Goal: Information Seeking & Learning: Learn about a topic

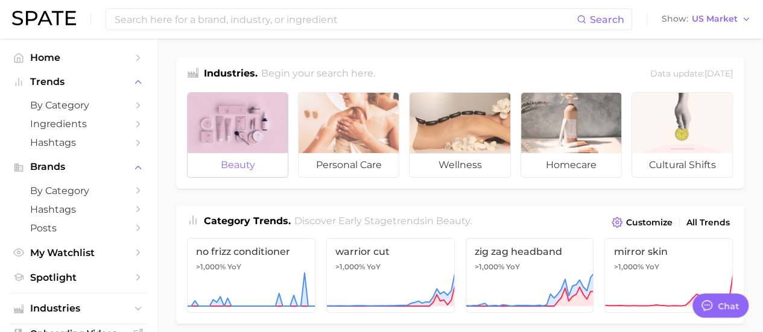
click at [251, 150] on div at bounding box center [238, 123] width 100 height 60
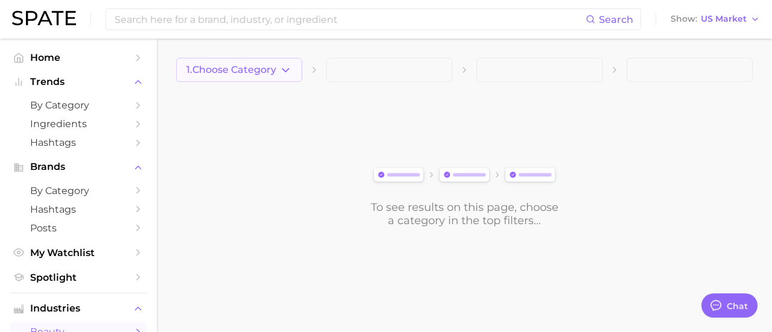
click at [254, 70] on span "1. Choose Category" at bounding box center [231, 70] width 90 height 11
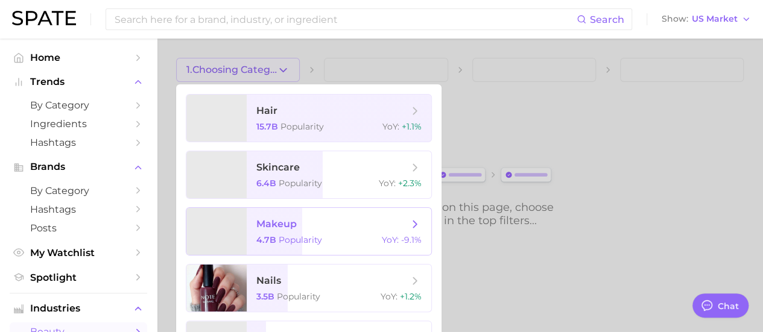
click at [317, 239] on span "Popularity" at bounding box center [300, 240] width 43 height 11
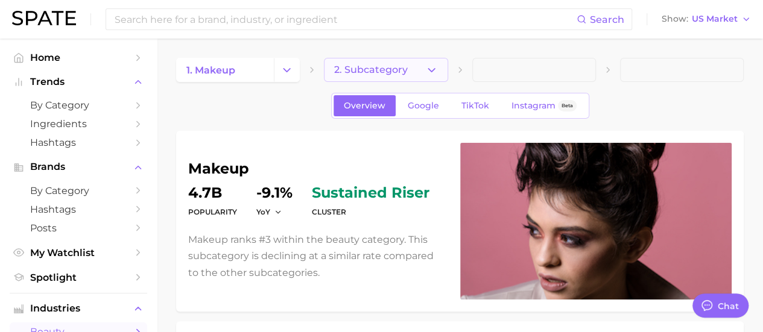
click at [384, 62] on button "2. Subcategory" at bounding box center [386, 70] width 124 height 24
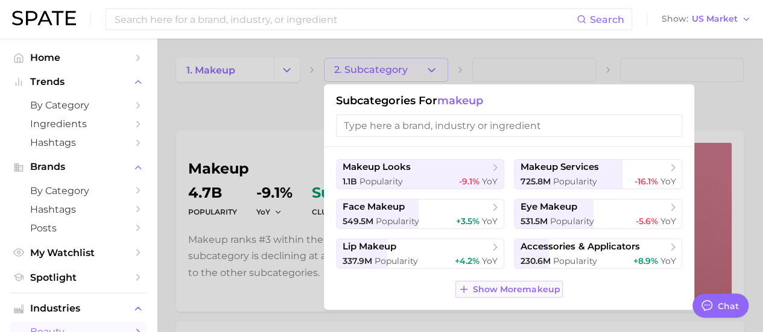
click at [384, 289] on span "Show More makeup" at bounding box center [516, 290] width 87 height 10
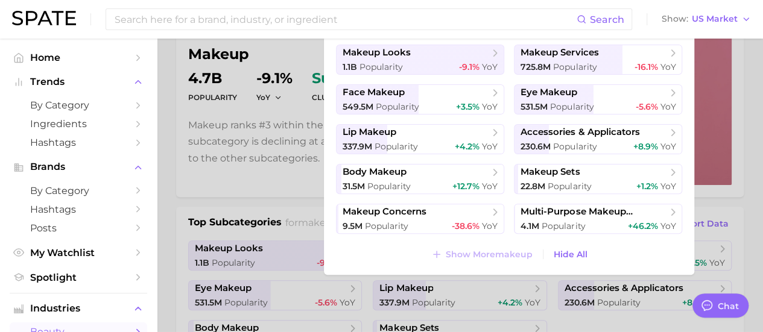
scroll to position [121, 0]
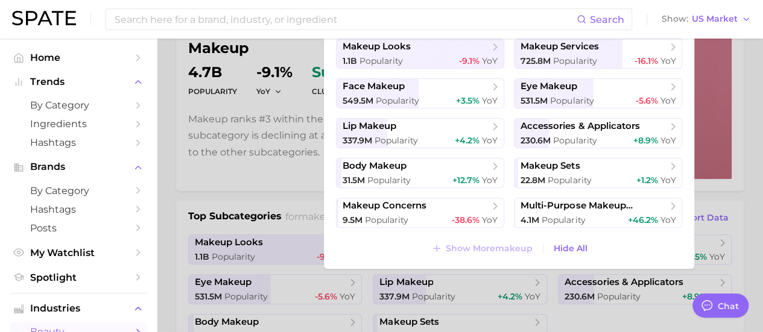
click at [240, 191] on div at bounding box center [381, 166] width 763 height 332
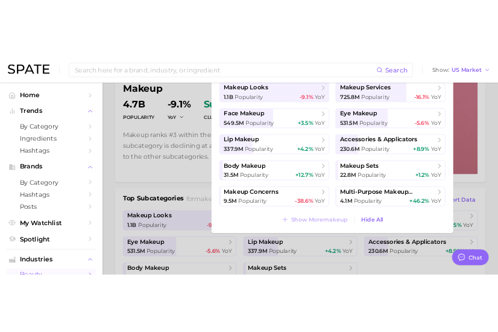
scroll to position [0, 0]
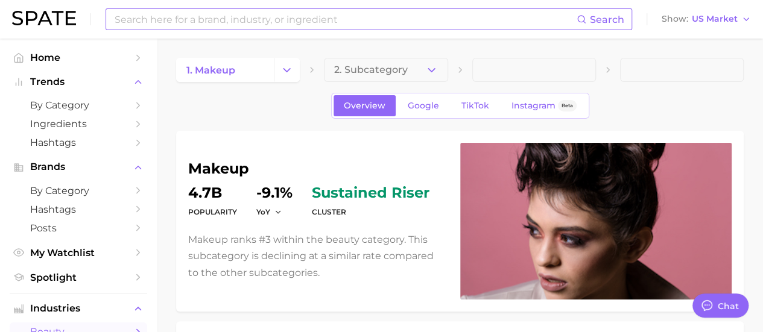
type textarea "x"
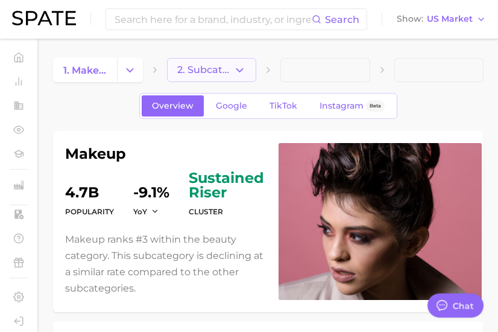
click at [224, 72] on span "2. Subcategory" at bounding box center [205, 70] width 57 height 11
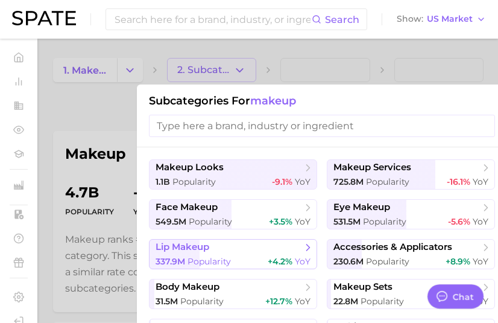
click at [253, 258] on div "337.9m Popularity +4.2% YoY" at bounding box center [233, 261] width 155 height 11
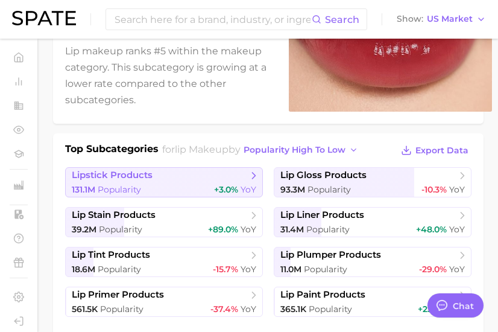
scroll to position [241, 0]
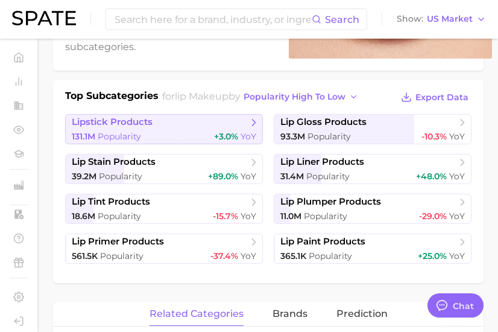
click at [245, 127] on span "lipstick products" at bounding box center [160, 122] width 176 height 12
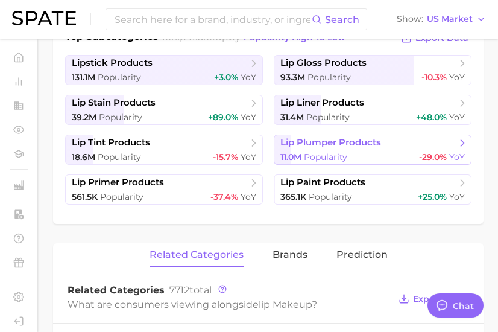
scroll to position [302, 0]
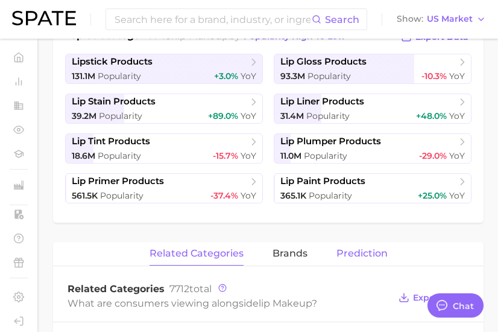
click at [363, 253] on span "Prediction" at bounding box center [362, 253] width 51 height 11
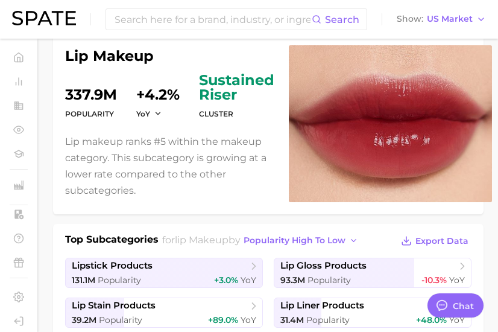
scroll to position [0, 0]
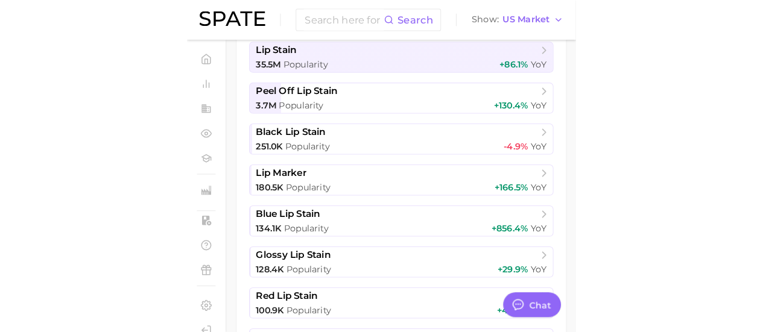
scroll to position [362, 0]
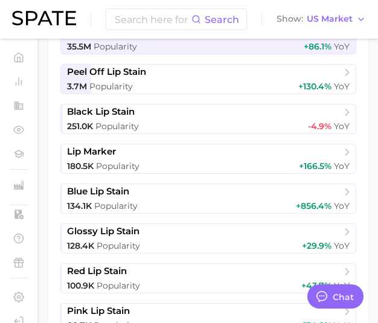
type textarea "x"
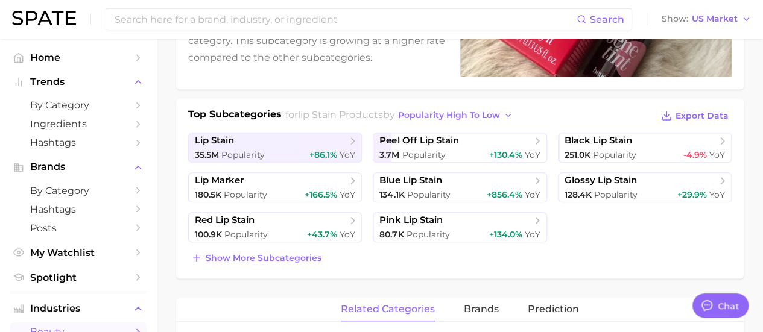
scroll to position [241, 0]
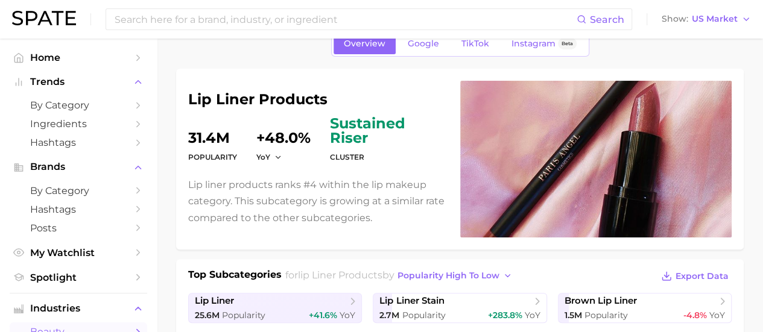
scroll to position [60, 0]
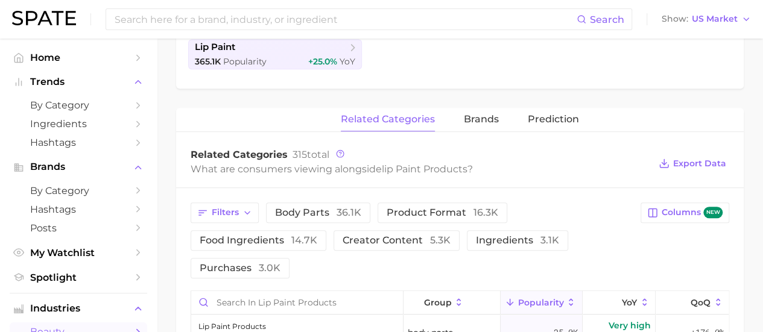
scroll to position [302, 0]
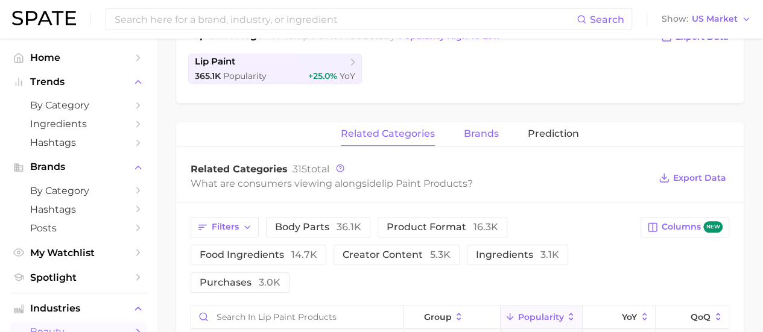
click at [486, 136] on span "brands" at bounding box center [481, 133] width 35 height 11
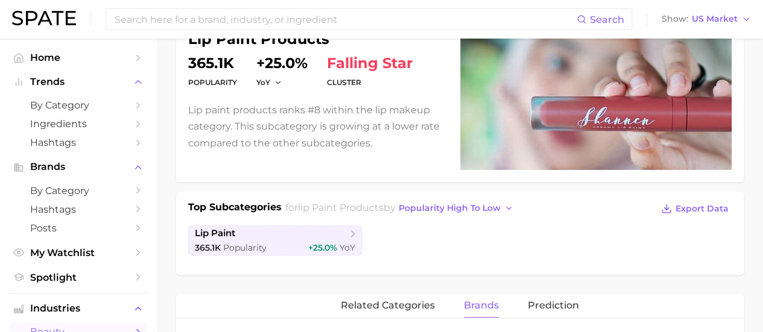
scroll to position [121, 0]
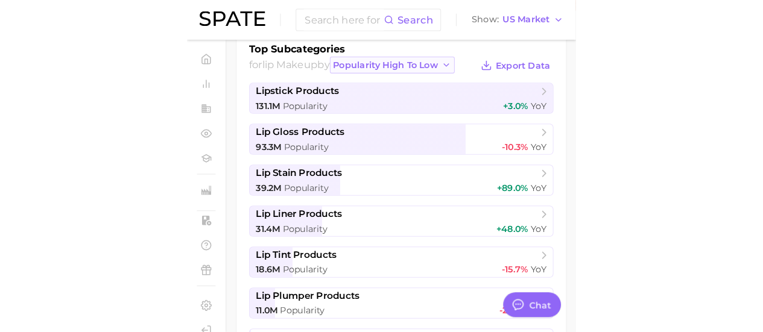
scroll to position [302, 0]
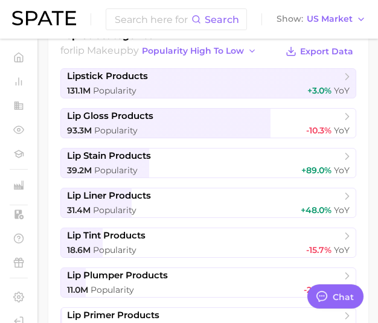
type textarea "x"
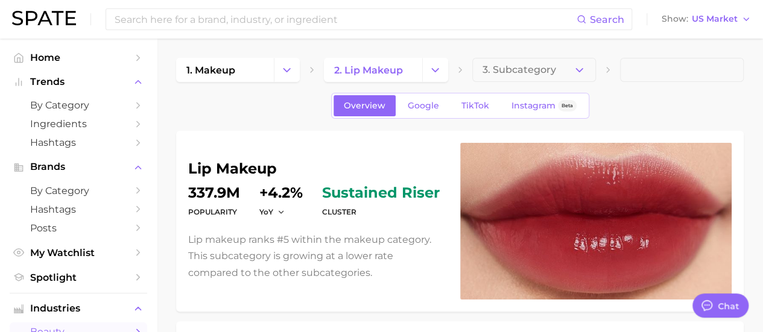
scroll to position [0, 0]
click at [373, 66] on span "2. lip makeup" at bounding box center [368, 70] width 69 height 11
click at [377, 62] on button "Change Category" at bounding box center [435, 70] width 26 height 24
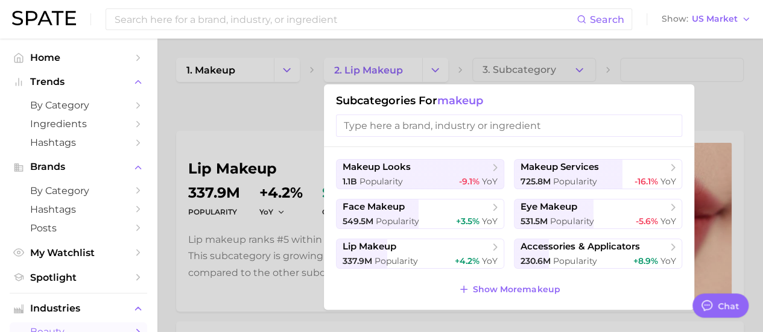
click at [261, 60] on div at bounding box center [381, 166] width 763 height 332
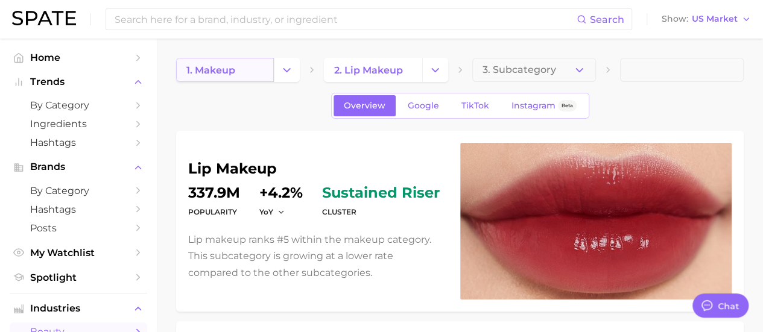
click at [269, 74] on link "1. makeup" at bounding box center [225, 70] width 98 height 24
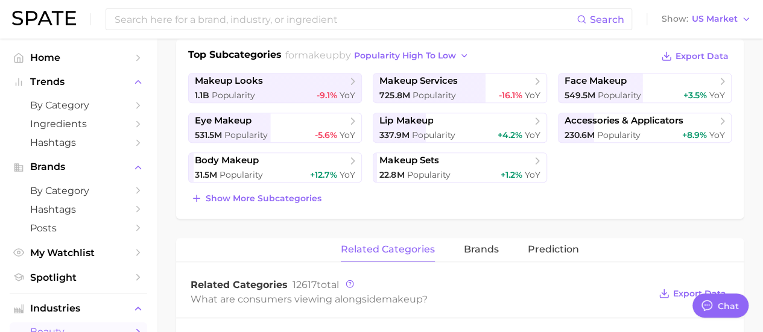
scroll to position [302, 0]
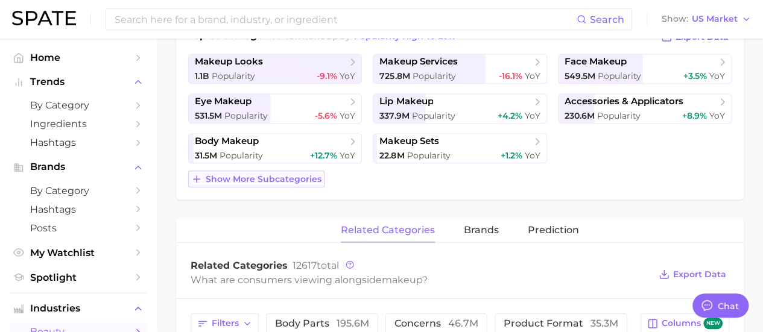
click at [228, 174] on span "Show more subcategories" at bounding box center [264, 179] width 116 height 10
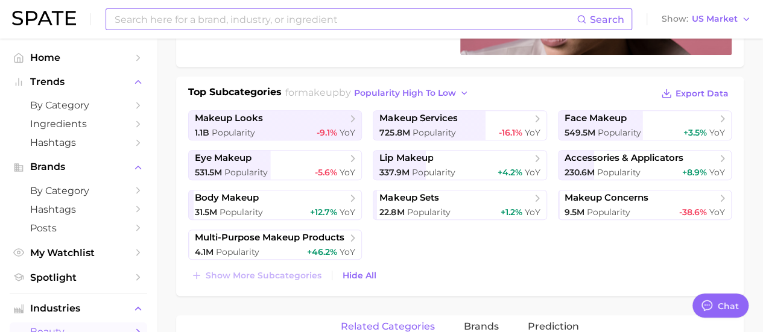
scroll to position [241, 0]
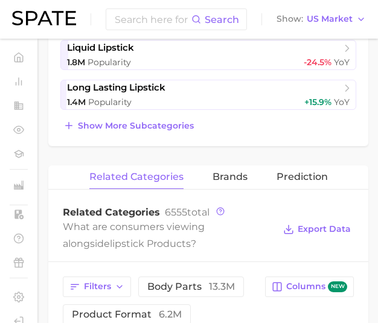
scroll to position [603, 0]
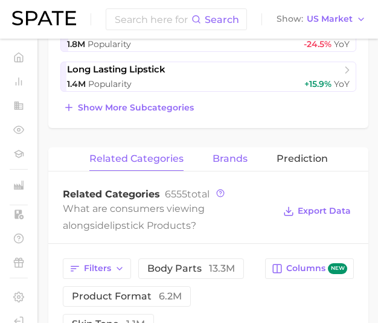
click at [238, 159] on span "brands" at bounding box center [229, 158] width 35 height 11
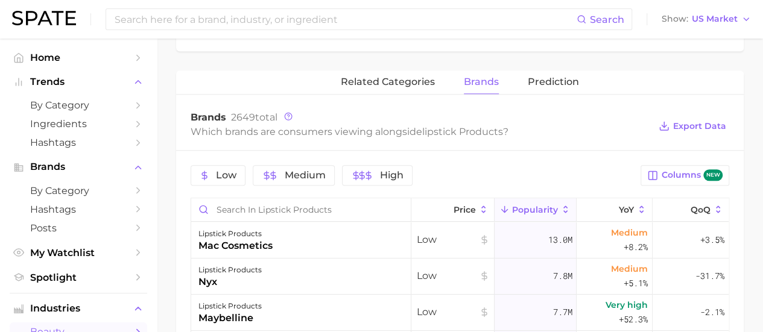
scroll to position [298, 0]
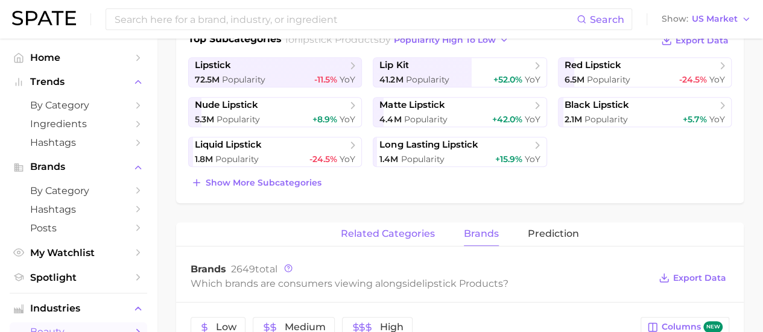
click at [377, 236] on span "related categories" at bounding box center [388, 234] width 94 height 11
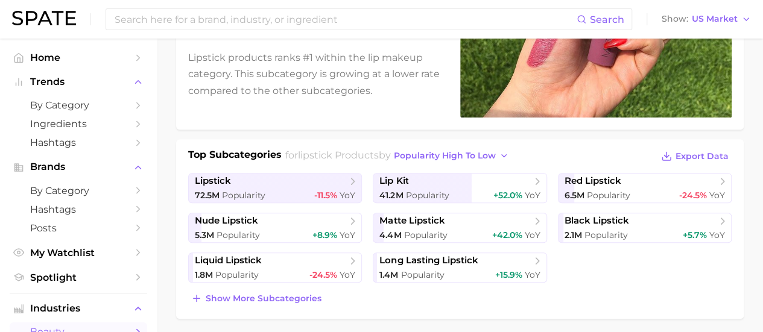
scroll to position [177, 0]
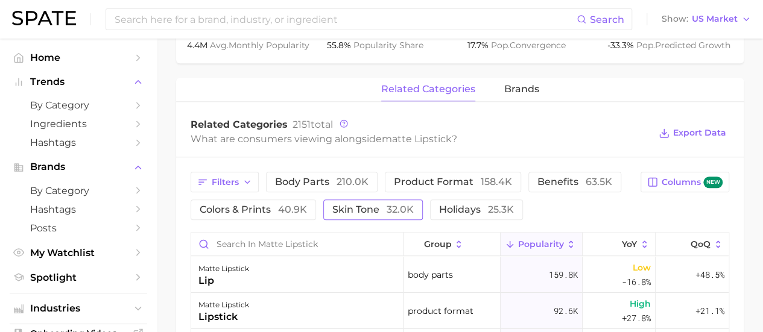
scroll to position [483, 0]
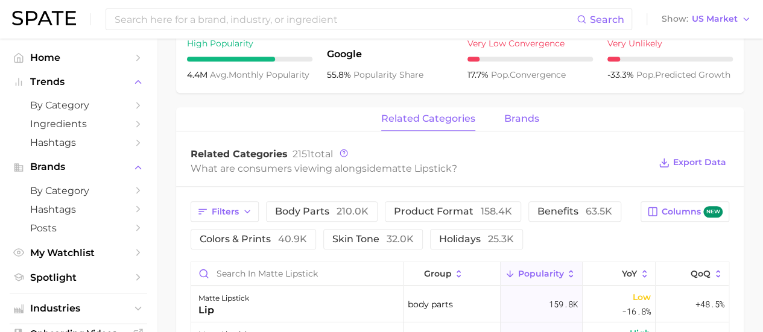
click at [513, 118] on span "brands" at bounding box center [521, 118] width 35 height 11
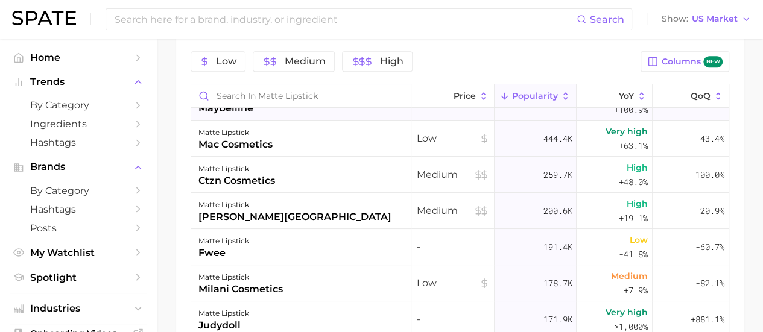
scroll to position [121, 0]
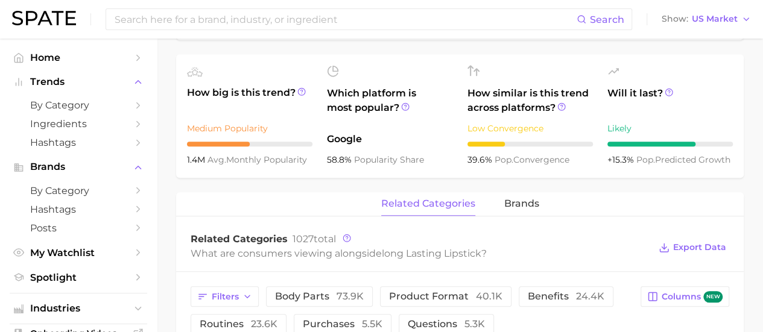
scroll to position [543, 0]
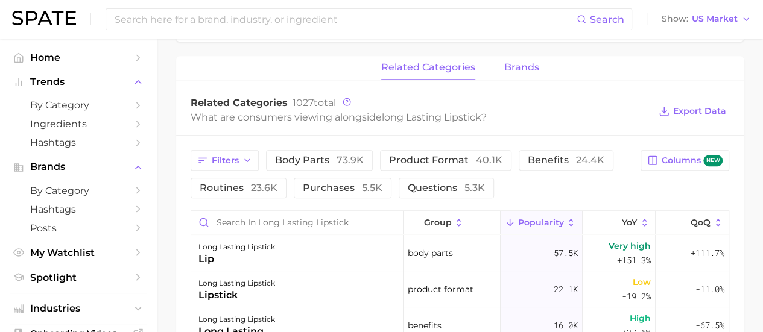
click at [507, 68] on span "brands" at bounding box center [521, 67] width 35 height 11
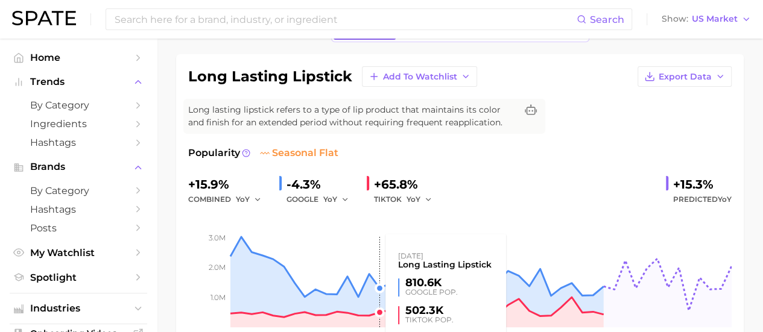
scroll to position [0, 0]
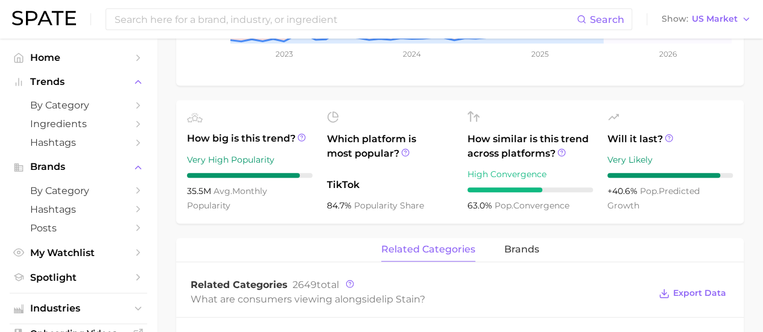
scroll to position [362, 0]
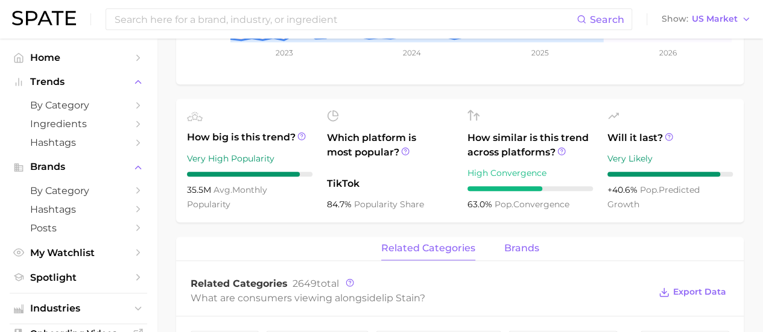
click at [510, 249] on span "brands" at bounding box center [521, 248] width 35 height 11
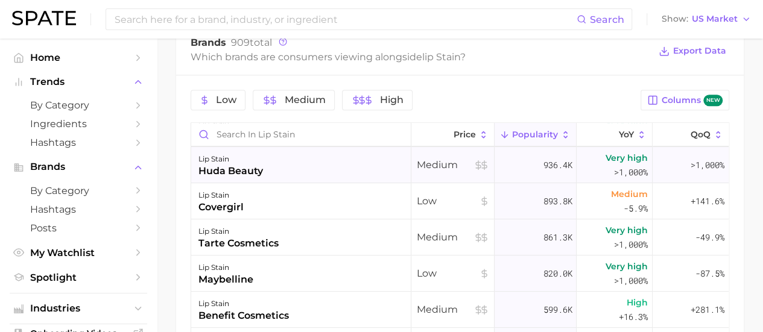
scroll to position [241, 0]
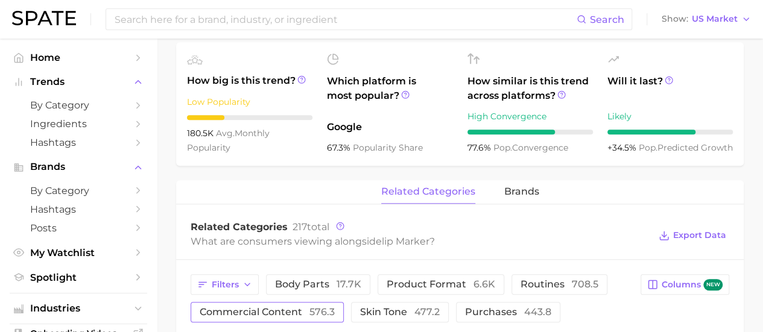
scroll to position [543, 0]
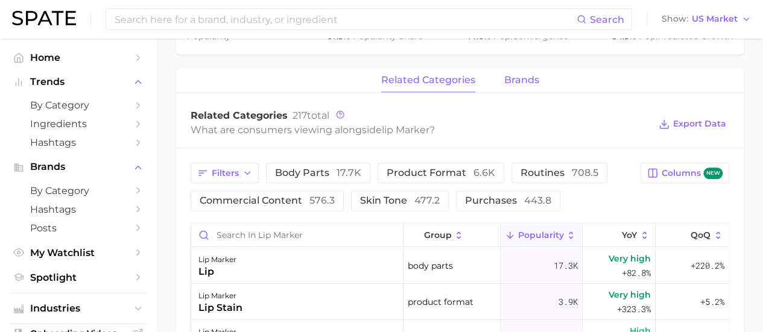
click at [525, 83] on span "brands" at bounding box center [521, 80] width 35 height 11
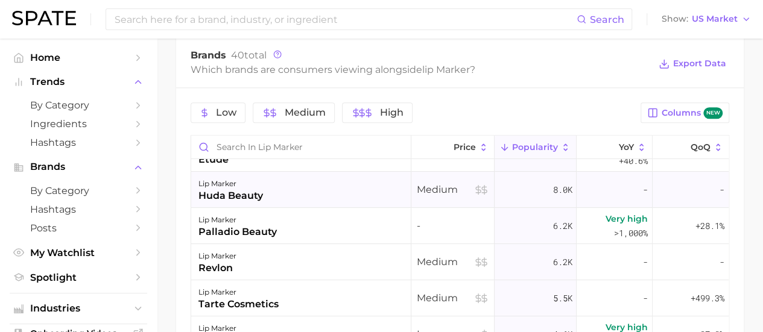
scroll to position [0, 0]
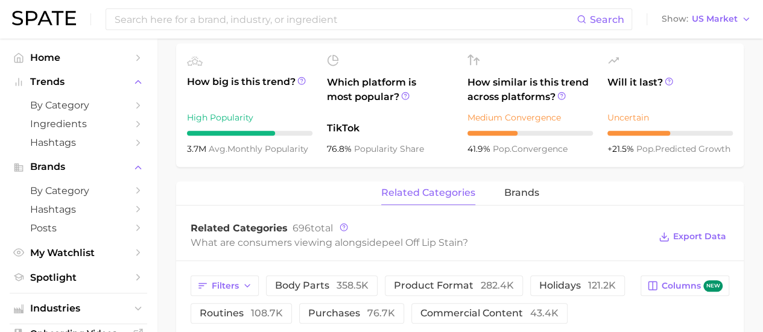
scroll to position [483, 0]
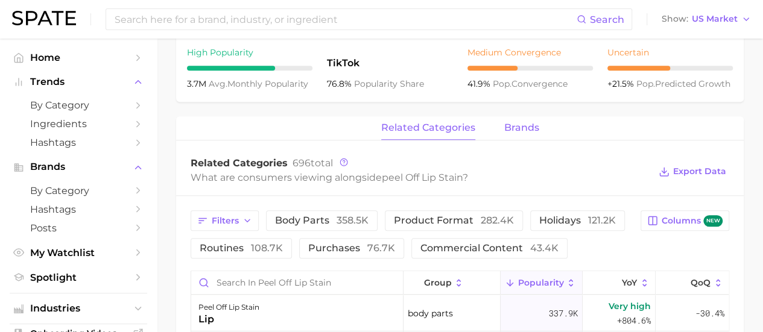
click at [524, 130] on span "brands" at bounding box center [521, 127] width 35 height 11
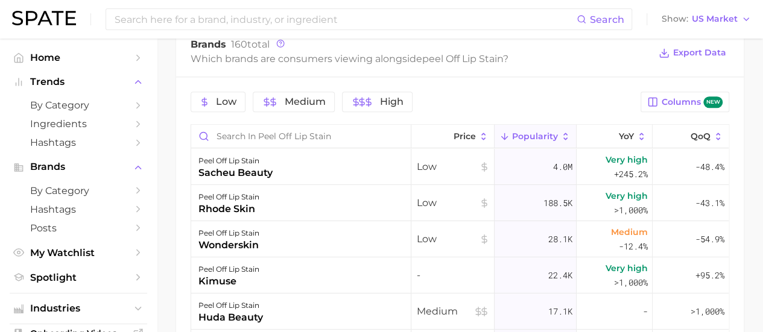
scroll to position [603, 0]
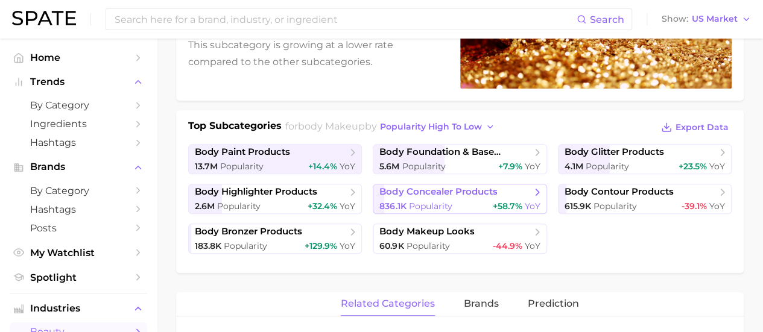
scroll to position [241, 0]
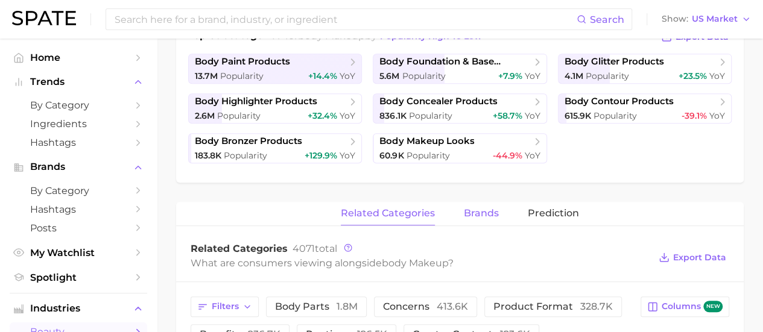
click at [469, 208] on span "brands" at bounding box center [481, 213] width 35 height 11
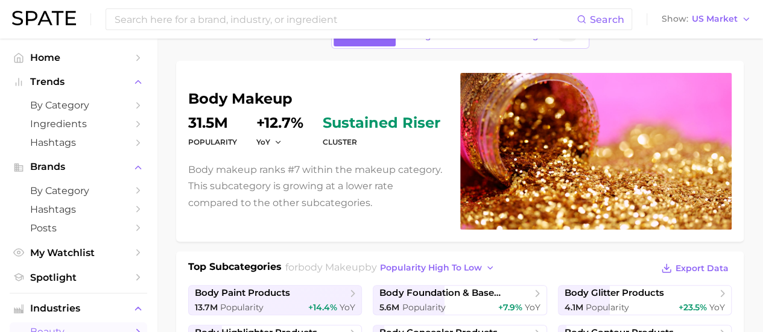
scroll to position [0, 0]
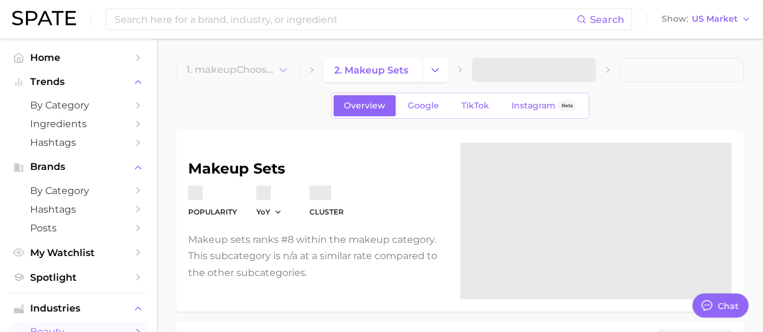
type textarea "x"
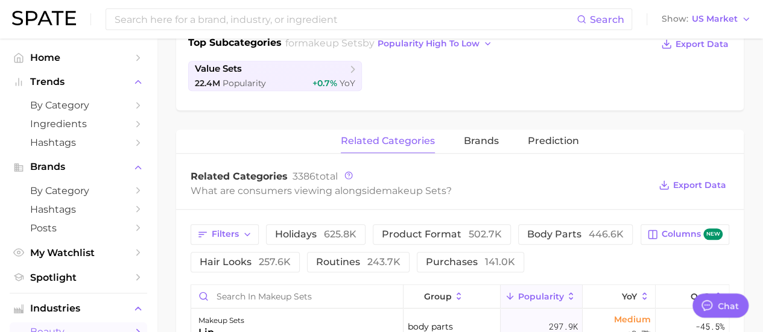
scroll to position [302, 0]
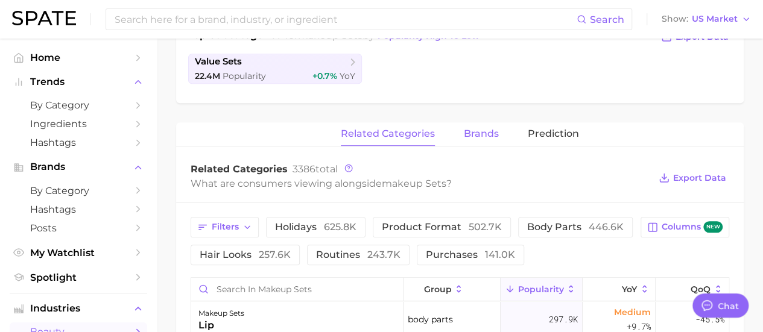
click at [486, 133] on span "brands" at bounding box center [481, 133] width 35 height 11
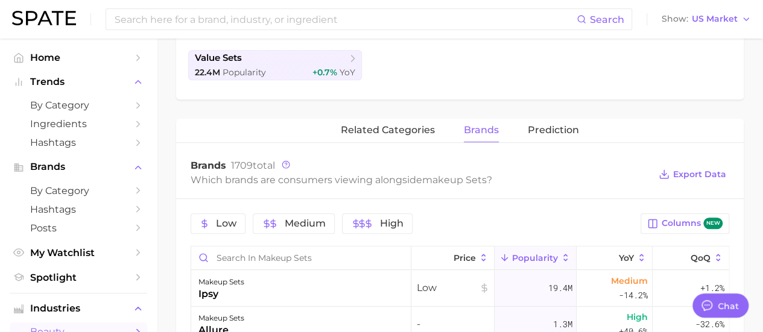
scroll to position [285, 0]
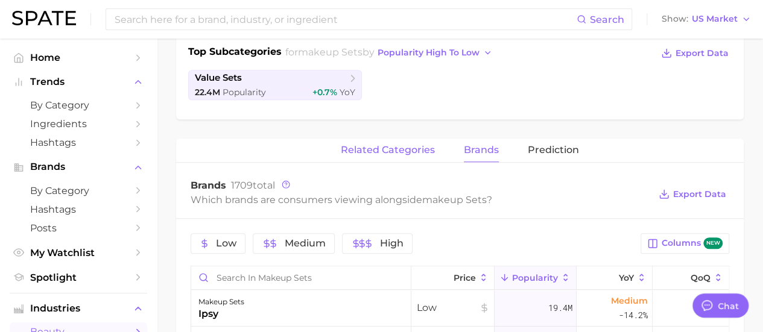
click at [363, 147] on span "related categories" at bounding box center [388, 150] width 94 height 11
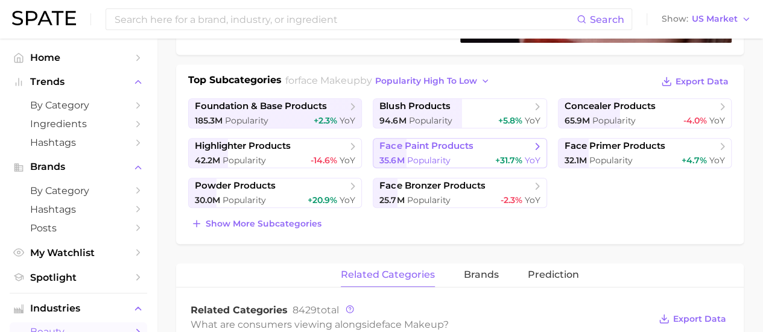
scroll to position [241, 0]
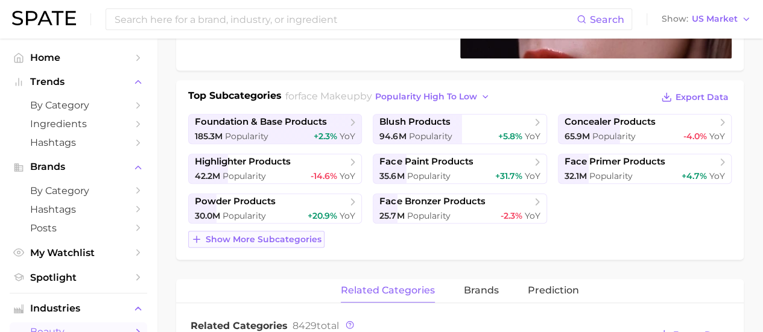
click at [285, 236] on span "Show more subcategories" at bounding box center [264, 240] width 116 height 10
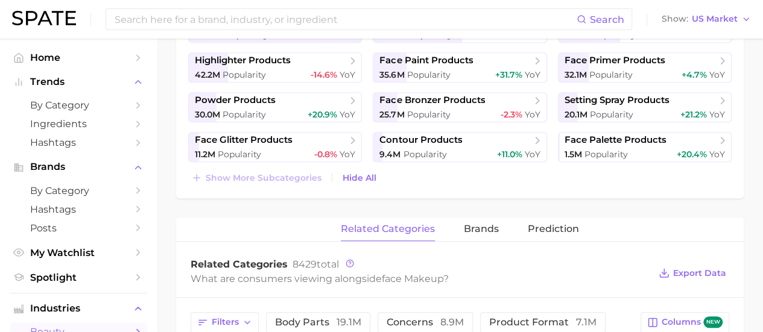
scroll to position [362, 0]
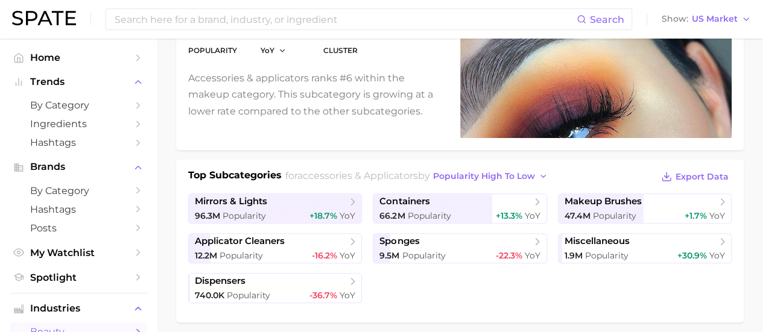
scroll to position [181, 0]
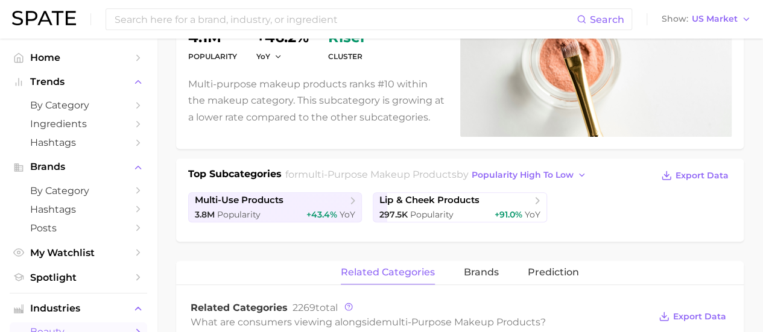
scroll to position [181, 0]
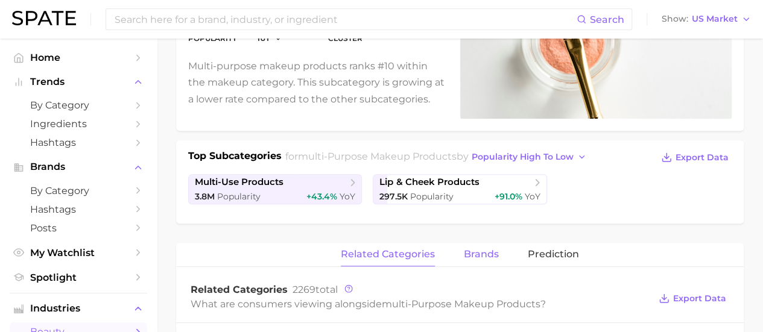
click at [469, 261] on button "brands" at bounding box center [481, 255] width 35 height 24
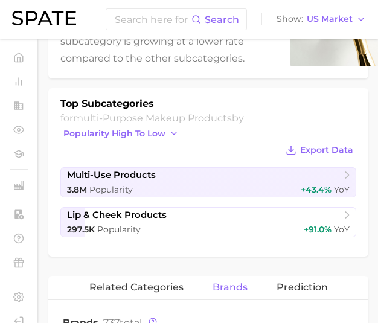
scroll to position [302, 0]
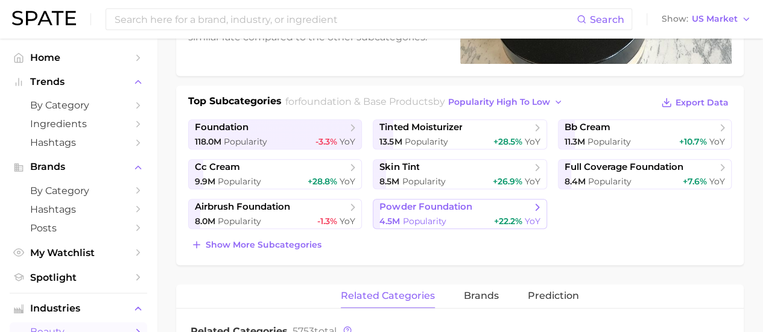
scroll to position [241, 0]
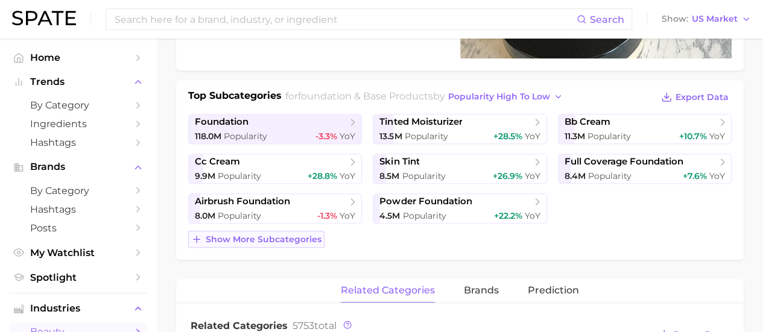
click at [291, 236] on span "Show more subcategories" at bounding box center [264, 240] width 116 height 10
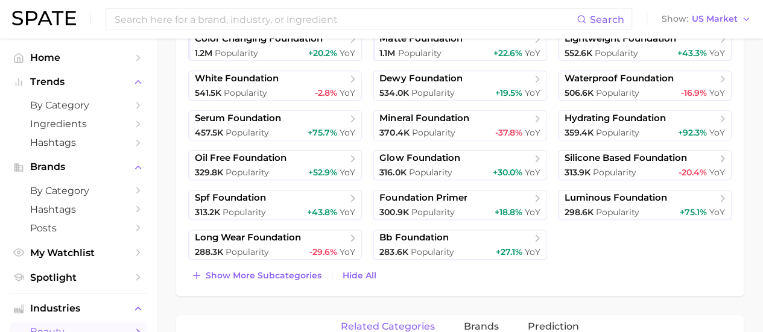
scroll to position [543, 0]
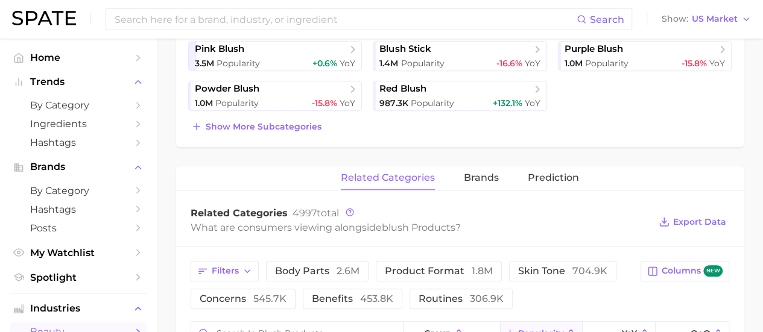
scroll to position [422, 0]
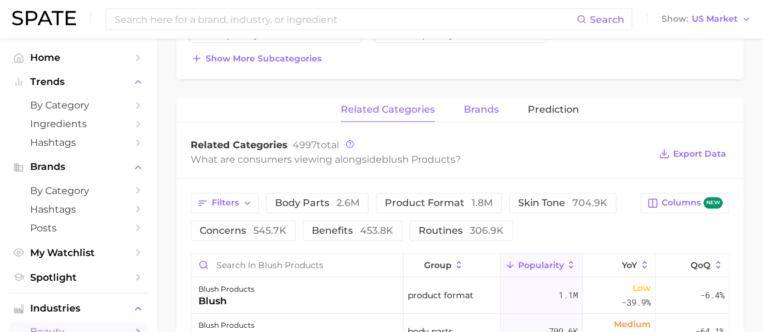
click at [470, 110] on span "brands" at bounding box center [481, 109] width 35 height 11
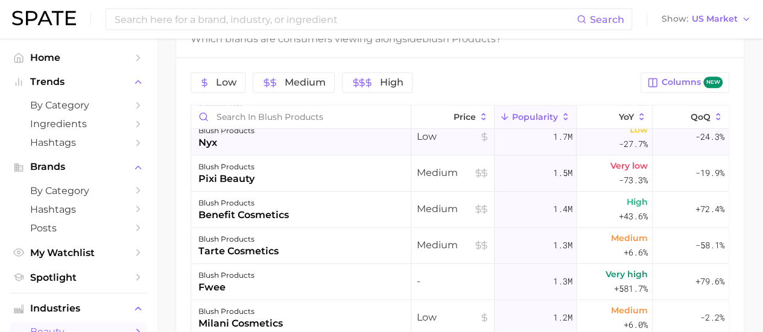
scroll to position [362, 0]
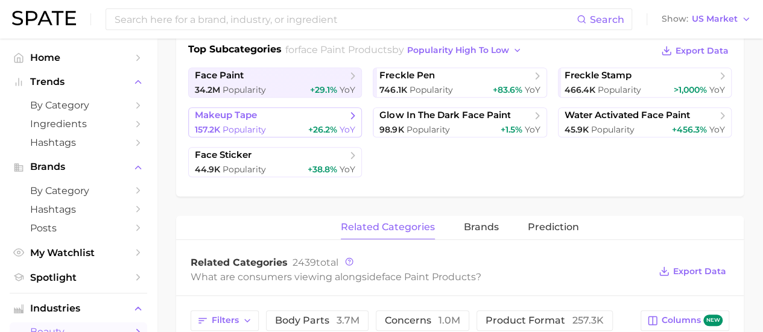
scroll to position [362, 0]
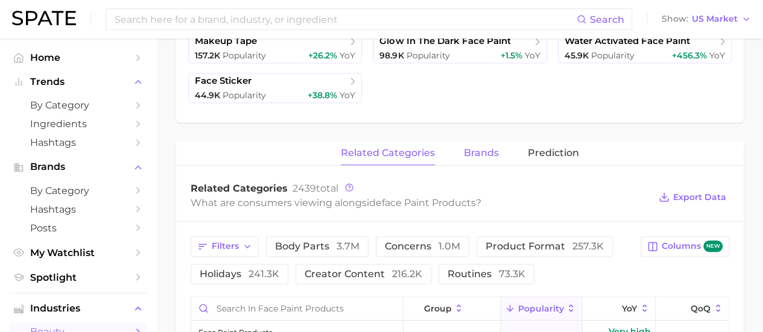
click at [476, 158] on button "brands" at bounding box center [481, 154] width 35 height 24
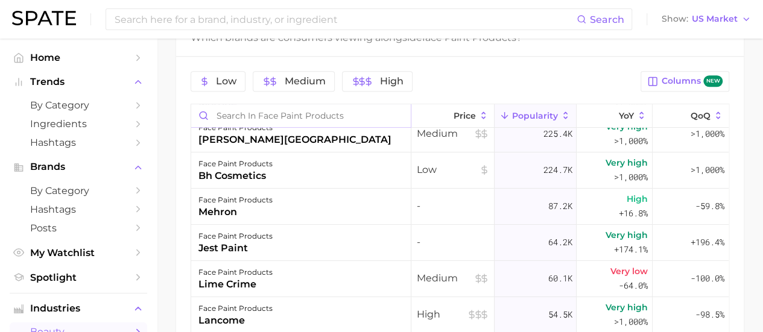
scroll to position [543, 0]
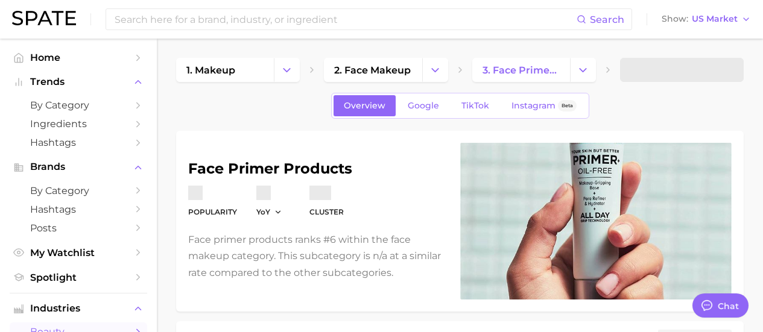
type textarea "x"
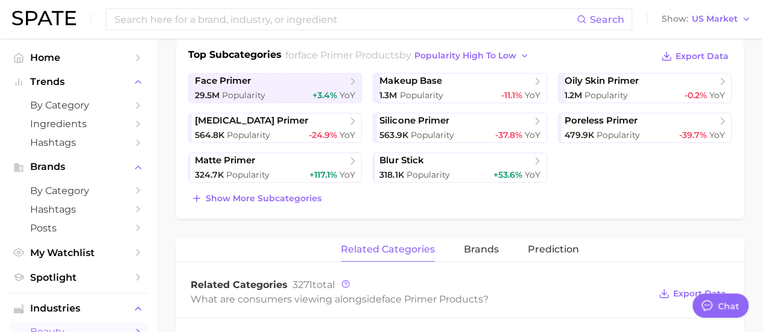
scroll to position [302, 0]
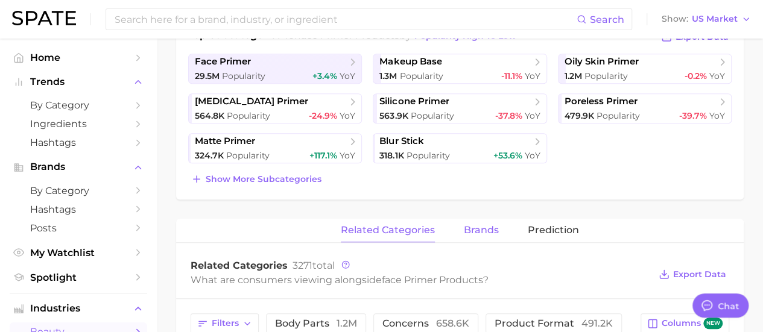
click at [478, 235] on span "brands" at bounding box center [481, 230] width 35 height 11
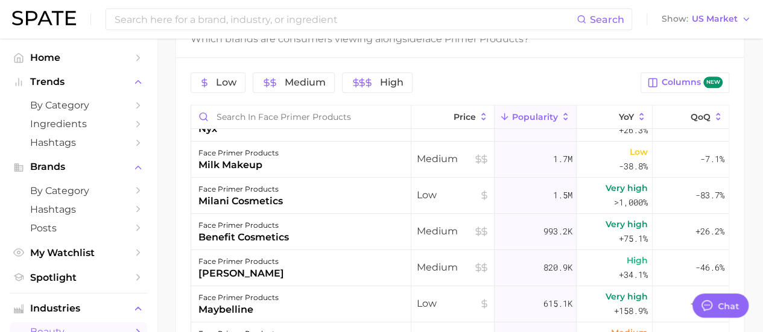
scroll to position [60, 0]
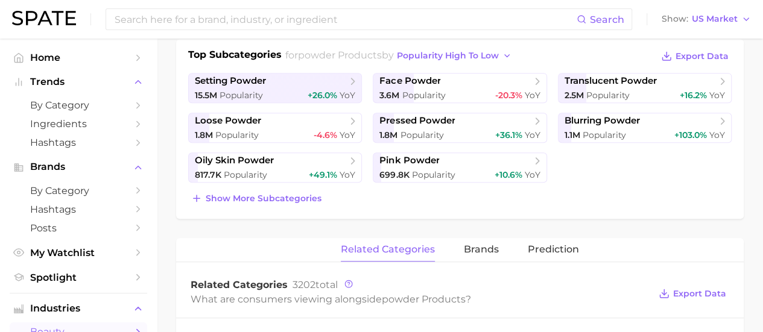
scroll to position [302, 0]
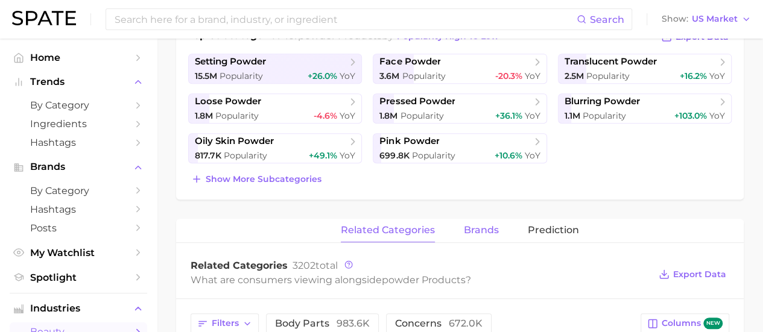
click at [487, 229] on span "brands" at bounding box center [481, 230] width 35 height 11
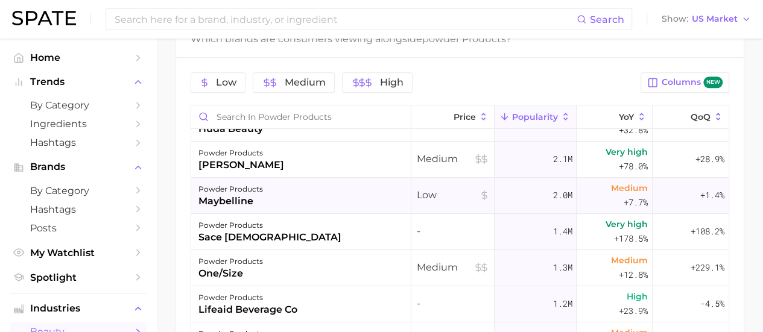
scroll to position [121, 0]
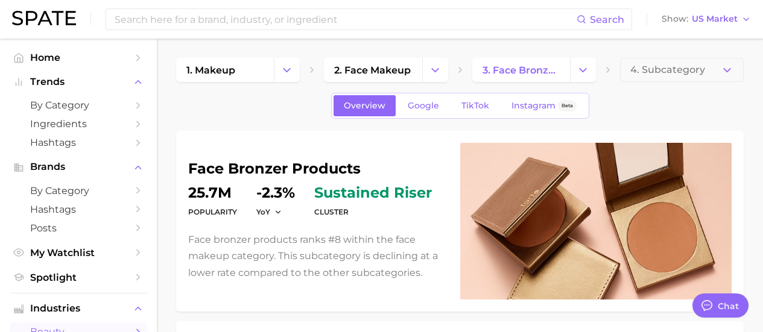
type textarea "x"
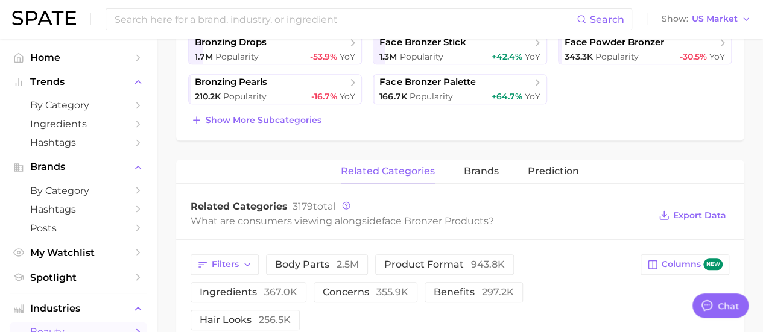
scroll to position [362, 0]
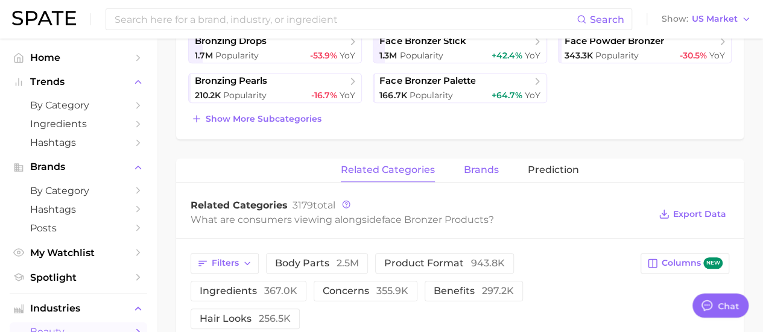
click at [483, 169] on span "brands" at bounding box center [481, 170] width 35 height 11
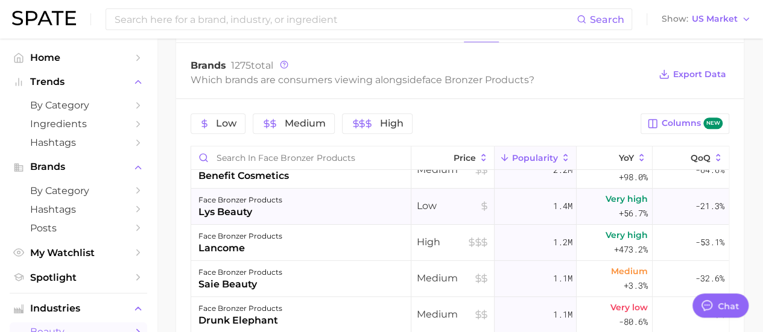
scroll to position [0, 0]
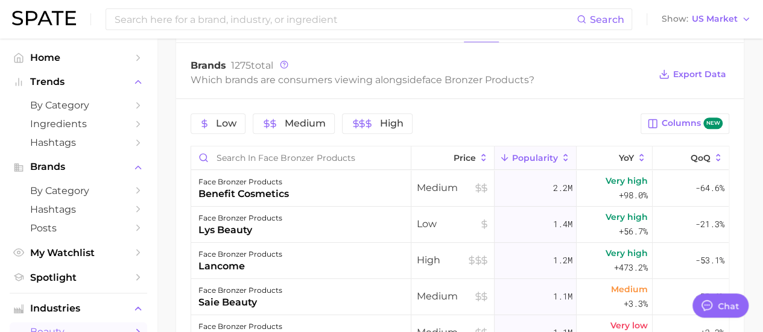
click at [174, 288] on main "1. makeup 2. face makeup 3. face bronzer products 4. Subcategory Overview Googl…" at bounding box center [460, 45] width 606 height 1016
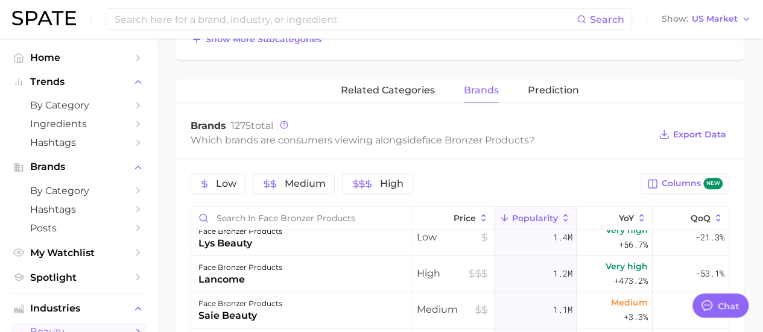
scroll to position [121, 0]
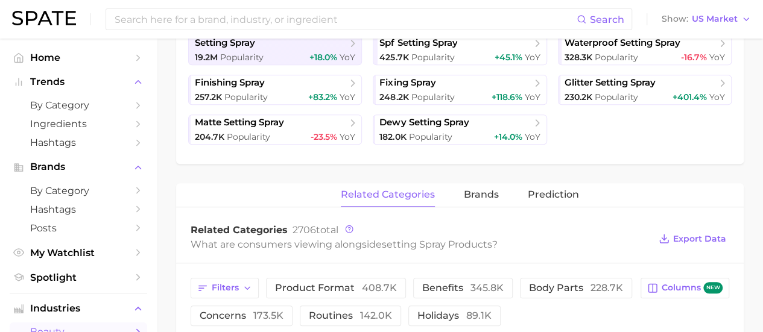
scroll to position [302, 0]
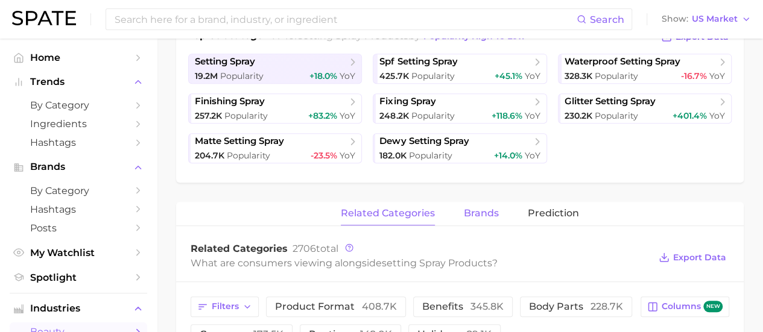
click at [491, 215] on span "brands" at bounding box center [481, 213] width 35 height 11
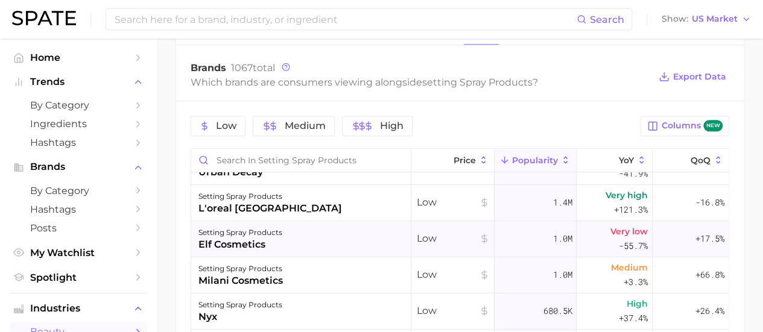
scroll to position [0, 0]
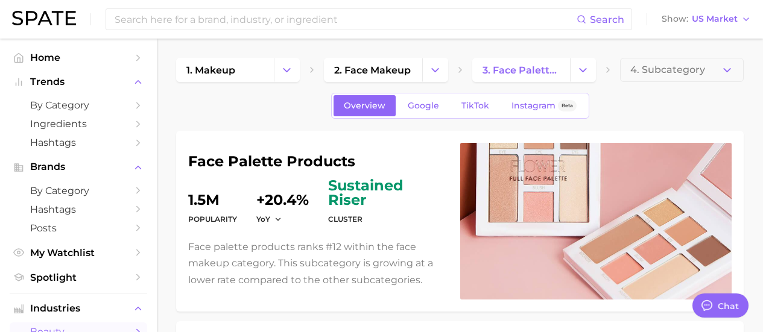
type textarea "x"
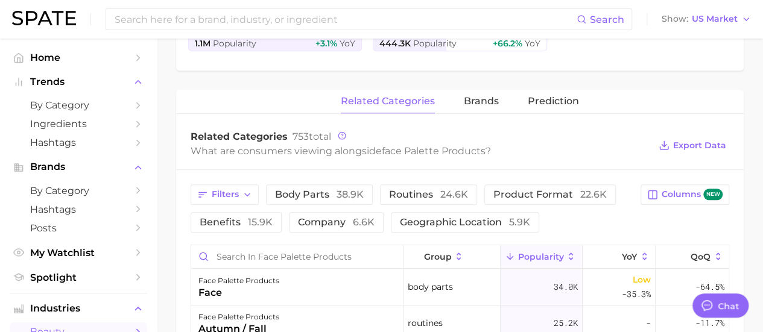
scroll to position [362, 0]
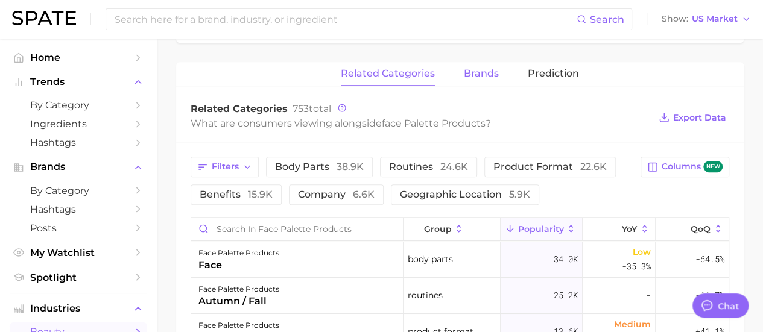
click at [486, 79] on button "brands" at bounding box center [481, 74] width 35 height 24
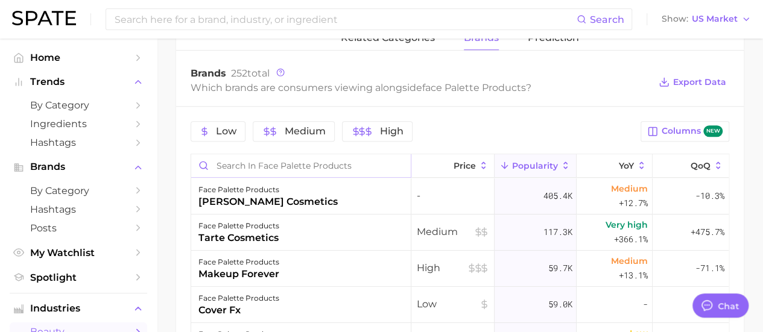
scroll to position [422, 0]
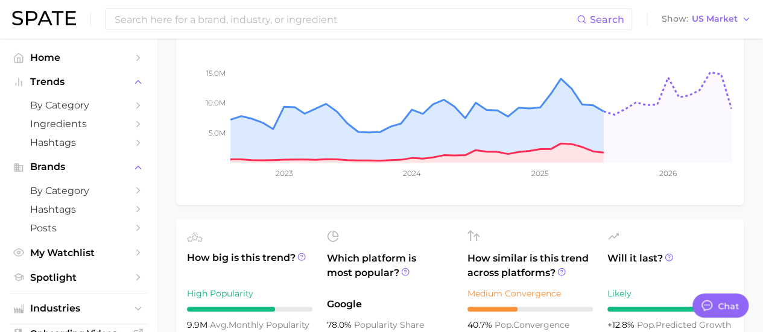
scroll to position [422, 0]
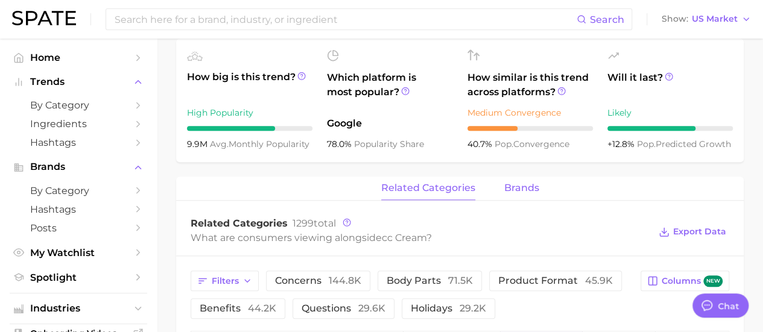
click at [509, 188] on span "brands" at bounding box center [521, 188] width 35 height 11
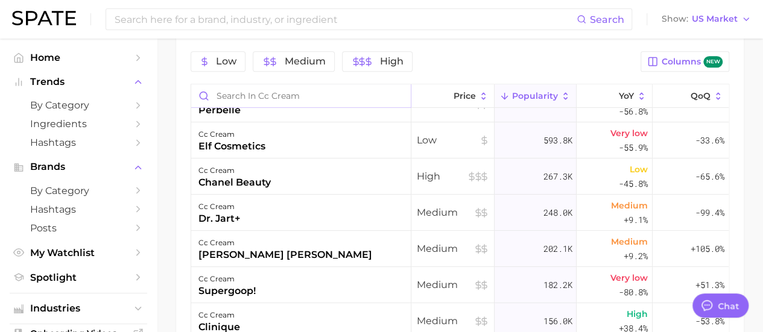
scroll to position [121, 0]
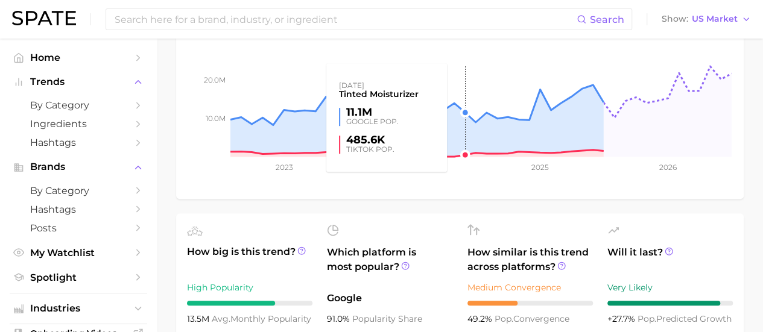
scroll to position [362, 0]
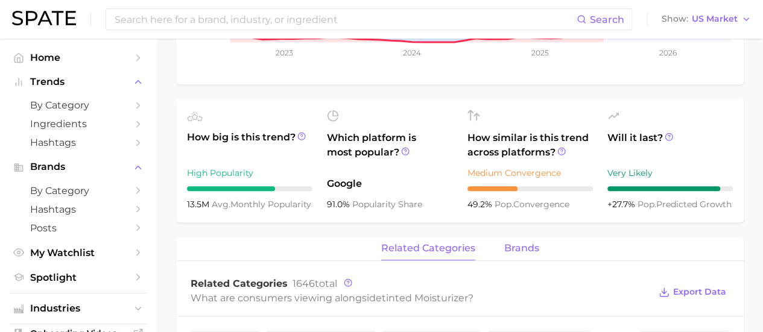
click at [516, 243] on span "brands" at bounding box center [521, 248] width 35 height 11
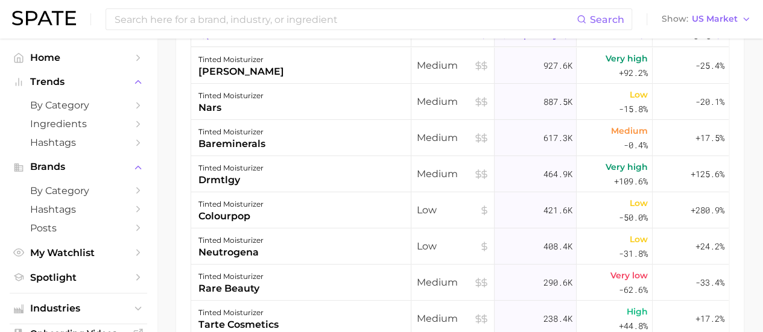
scroll to position [763, 0]
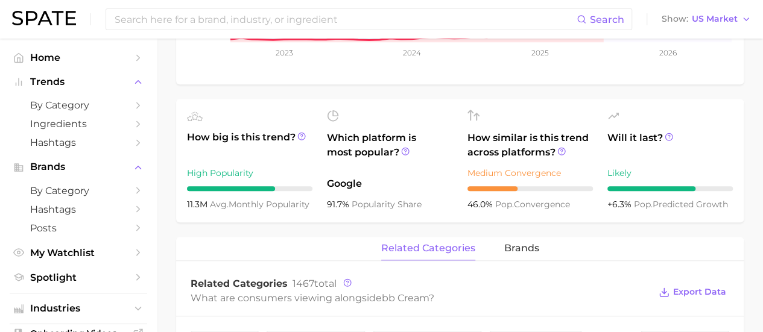
scroll to position [422, 0]
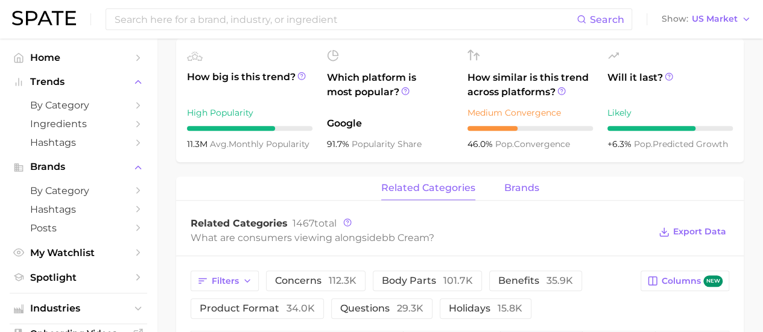
click at [507, 185] on span "brands" at bounding box center [521, 188] width 35 height 11
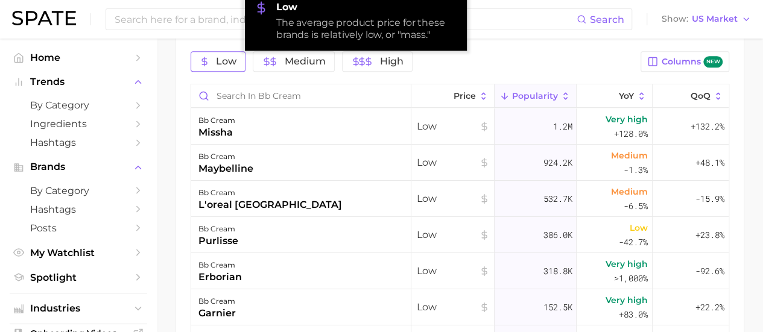
scroll to position [60, 0]
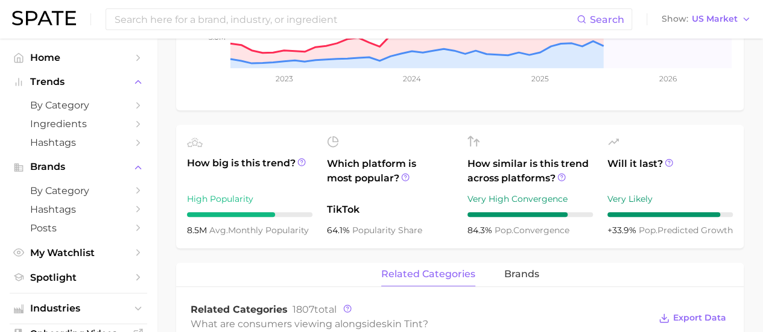
scroll to position [422, 0]
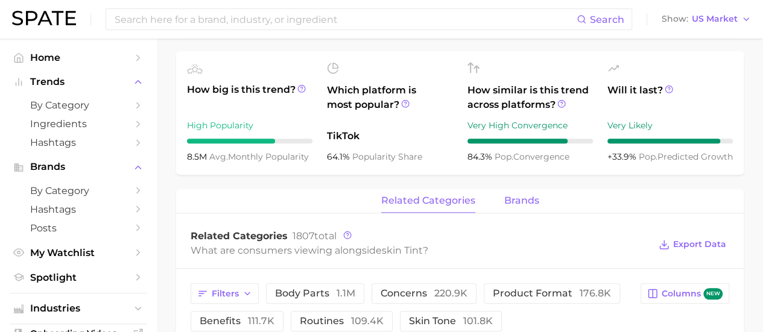
click at [513, 207] on button "brands" at bounding box center [521, 201] width 35 height 24
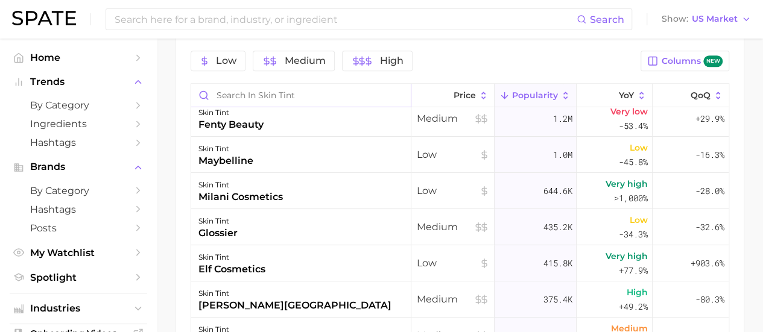
scroll to position [60, 0]
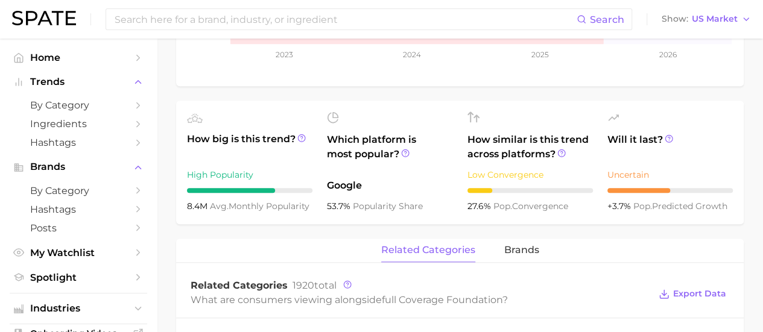
scroll to position [483, 0]
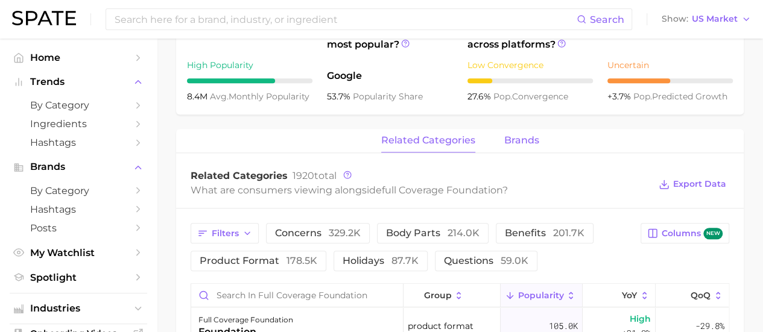
click at [515, 142] on span "brands" at bounding box center [521, 140] width 35 height 11
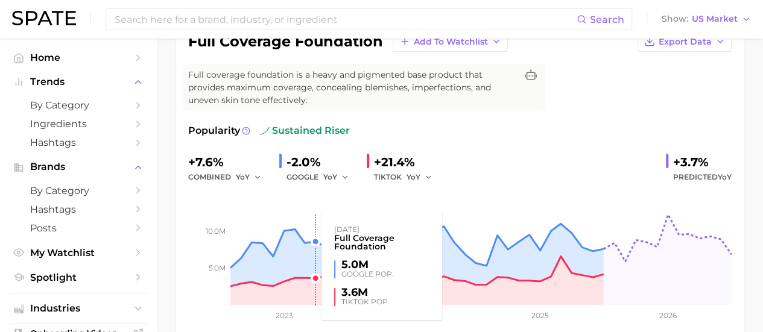
scroll to position [0, 0]
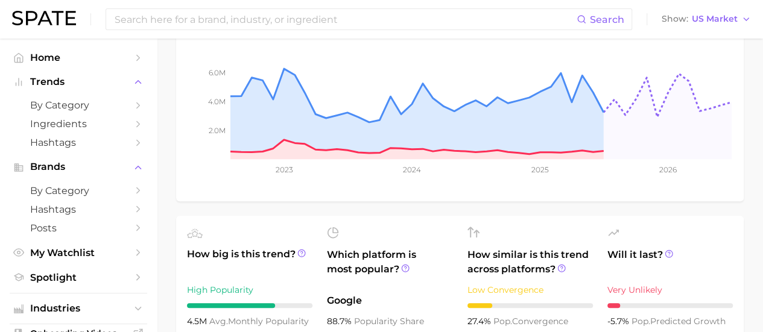
scroll to position [362, 0]
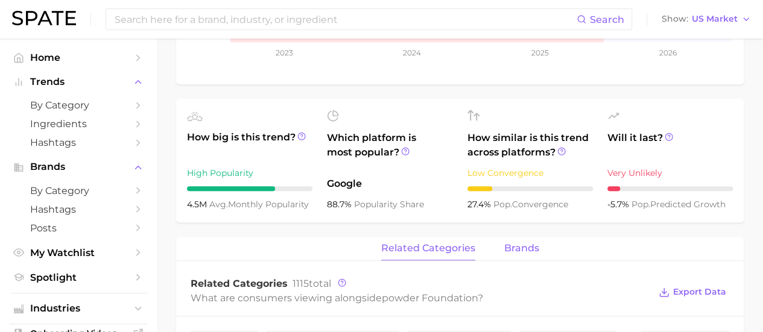
click at [530, 248] on span "brands" at bounding box center [521, 248] width 35 height 11
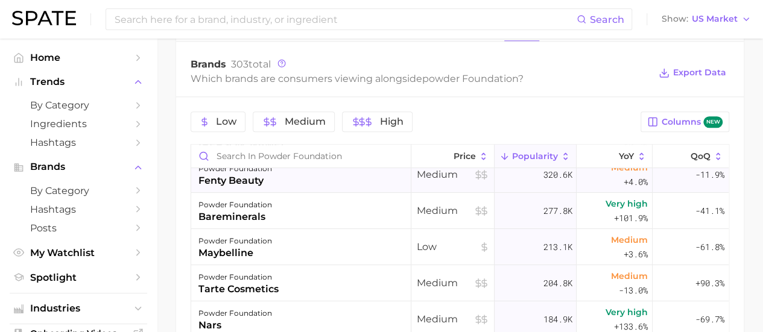
scroll to position [181, 0]
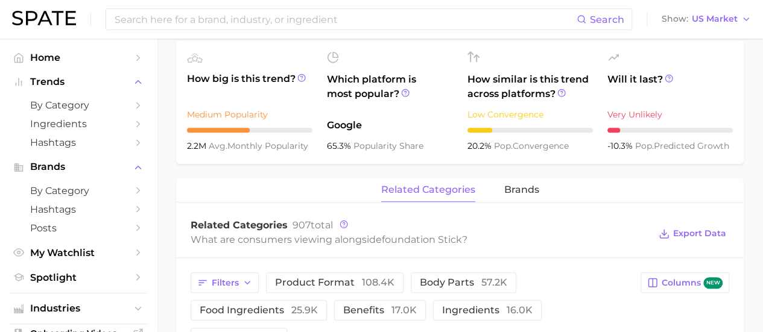
scroll to position [422, 0]
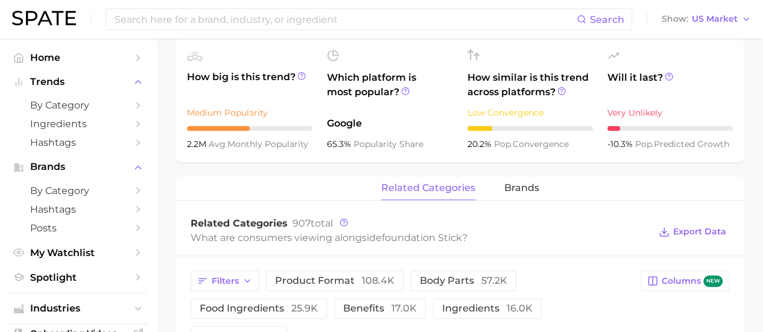
click at [501, 186] on div "related categories brands" at bounding box center [460, 189] width 568 height 24
click at [508, 189] on span "brands" at bounding box center [521, 188] width 35 height 11
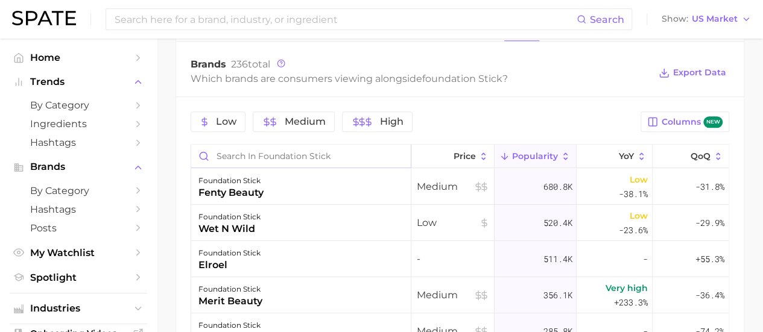
scroll to position [60, 0]
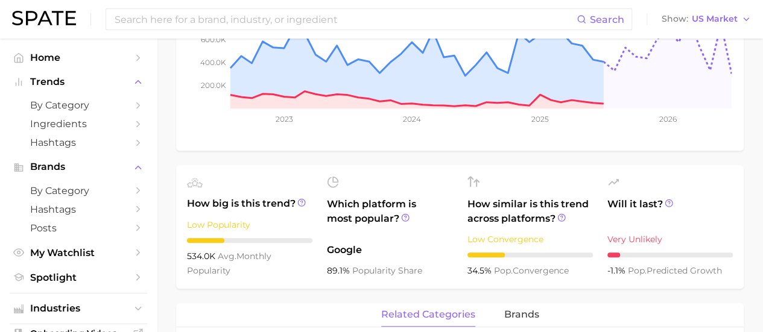
scroll to position [422, 0]
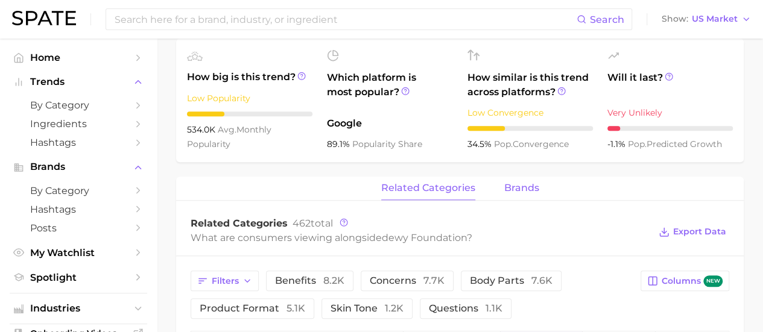
click at [505, 184] on span "brands" at bounding box center [521, 188] width 35 height 11
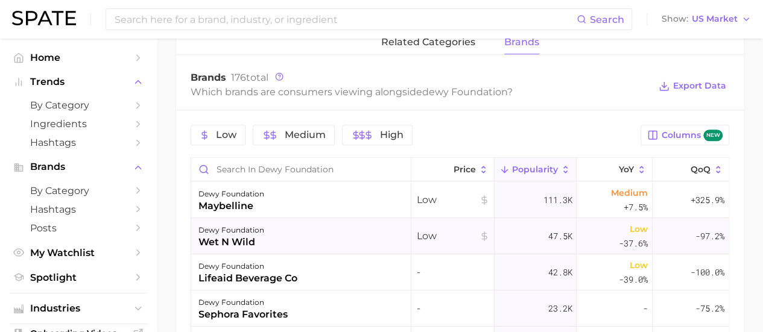
scroll to position [603, 0]
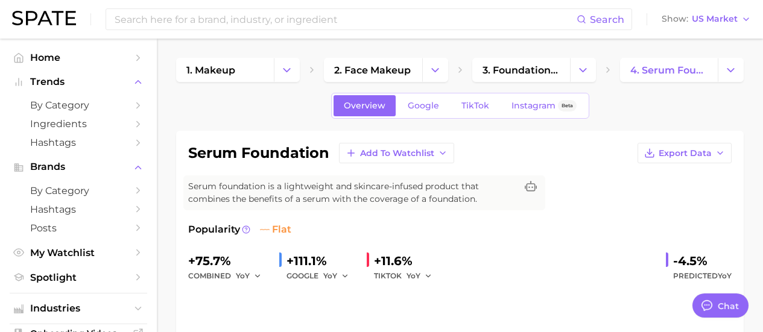
type textarea "x"
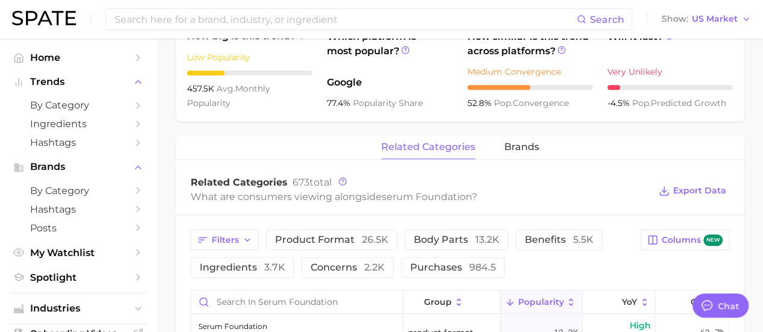
scroll to position [483, 0]
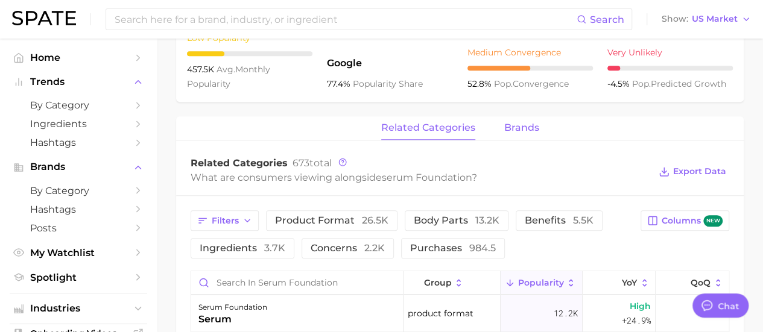
click at [514, 124] on span "brands" at bounding box center [521, 127] width 35 height 11
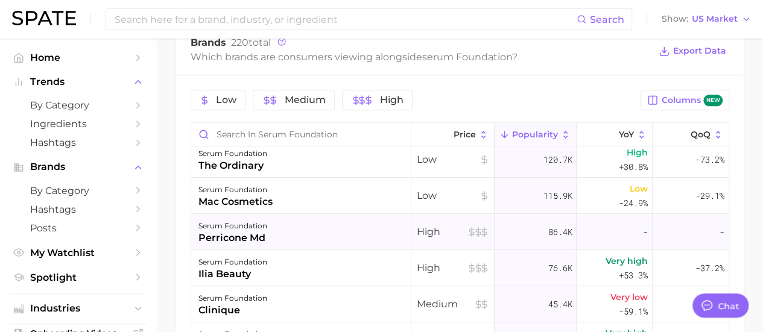
scroll to position [60, 0]
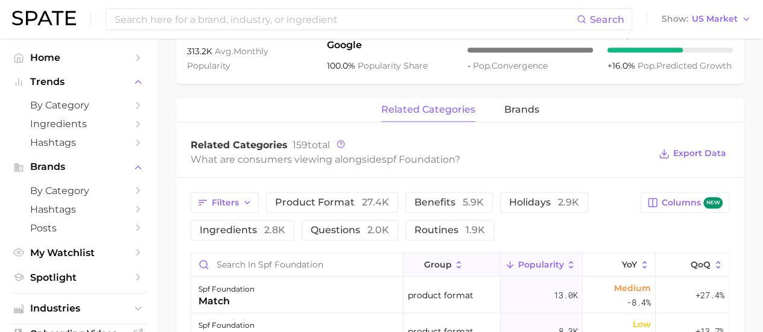
scroll to position [543, 0]
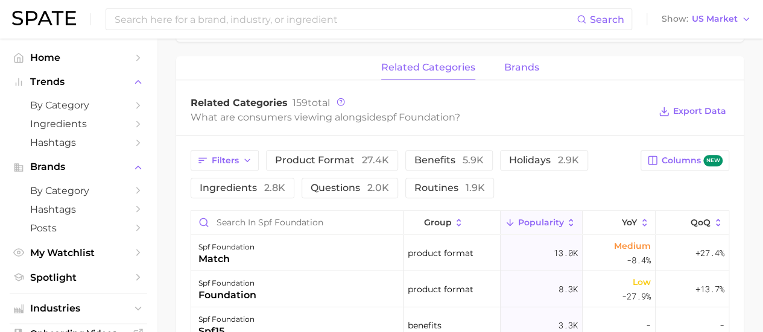
click at [509, 61] on button "brands" at bounding box center [521, 68] width 35 height 24
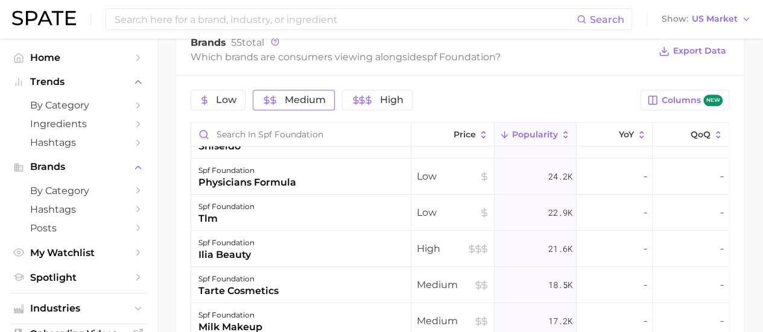
scroll to position [181, 0]
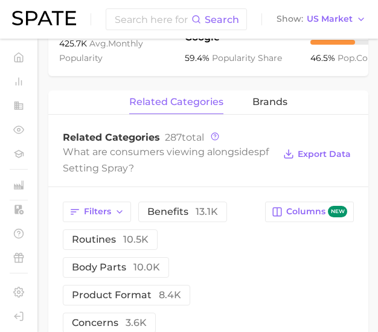
scroll to position [543, 0]
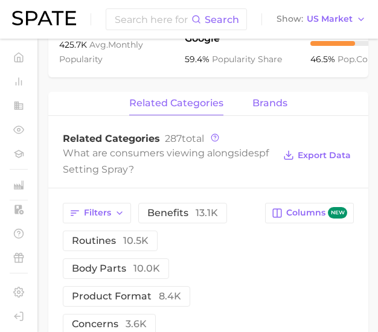
click at [258, 109] on span "brands" at bounding box center [269, 103] width 35 height 11
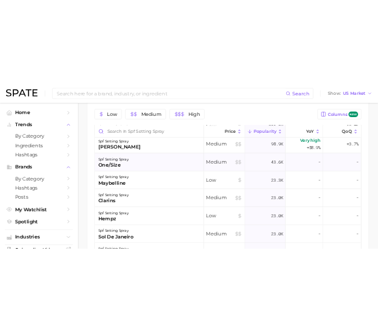
scroll to position [60, 0]
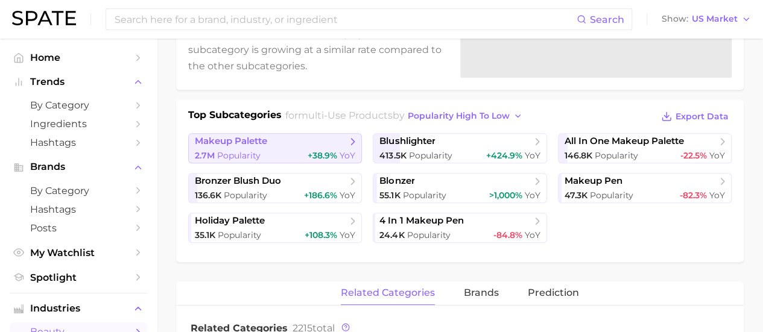
scroll to position [241, 0]
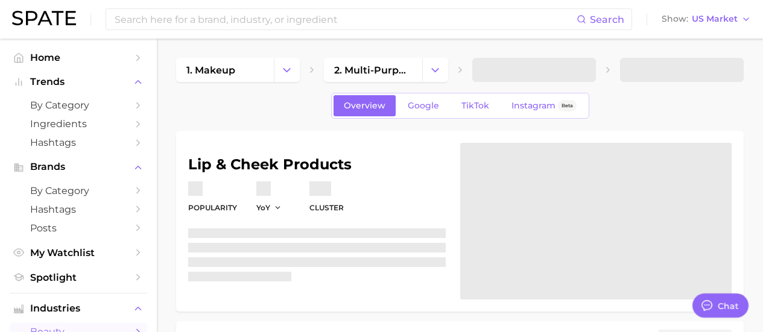
type textarea "x"
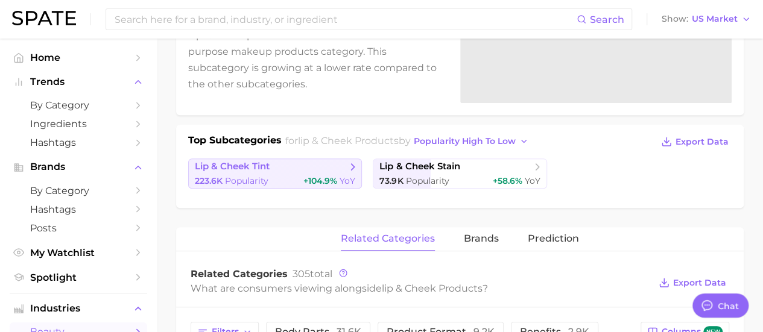
scroll to position [241, 0]
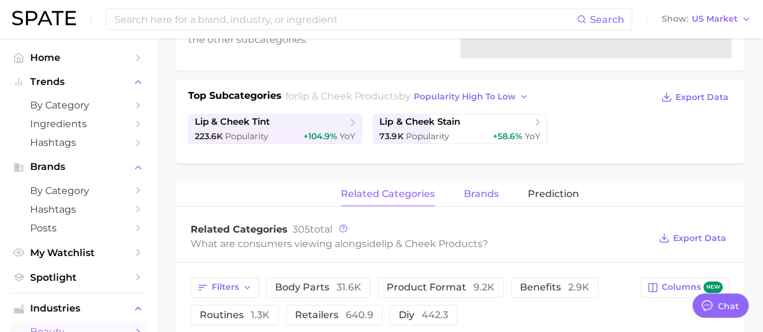
click at [477, 195] on span "brands" at bounding box center [481, 194] width 35 height 11
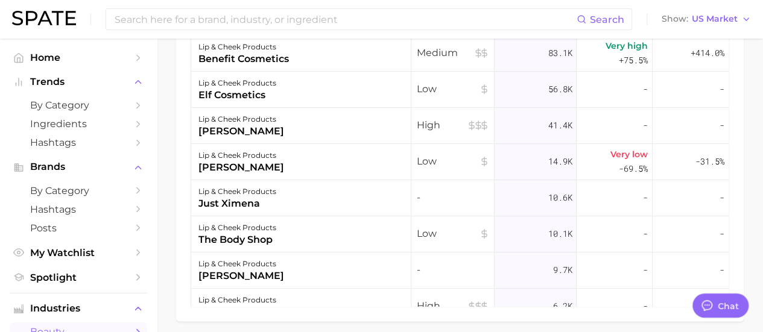
scroll to position [587, 0]
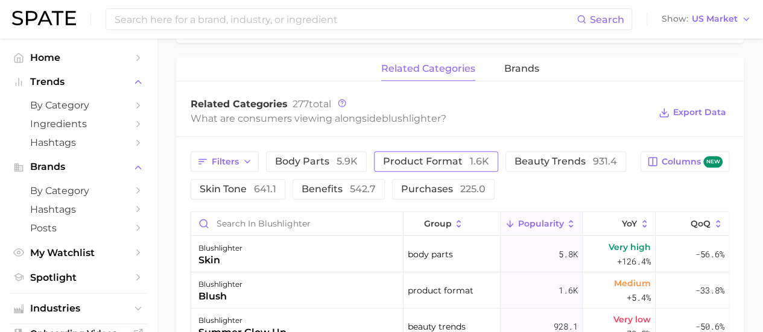
scroll to position [543, 0]
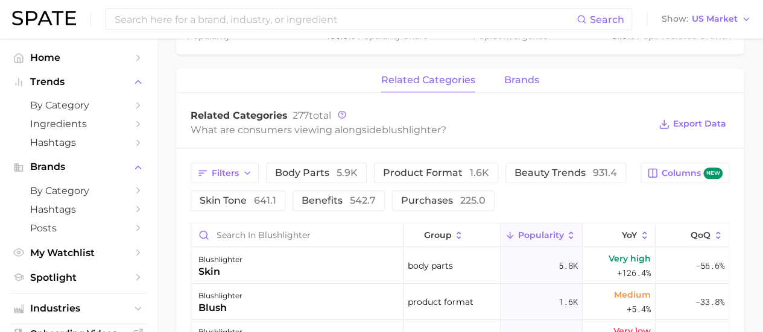
click at [516, 77] on span "brands" at bounding box center [521, 80] width 35 height 11
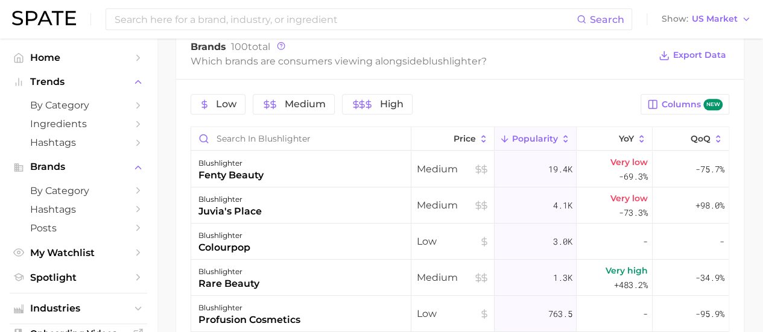
scroll to position [663, 0]
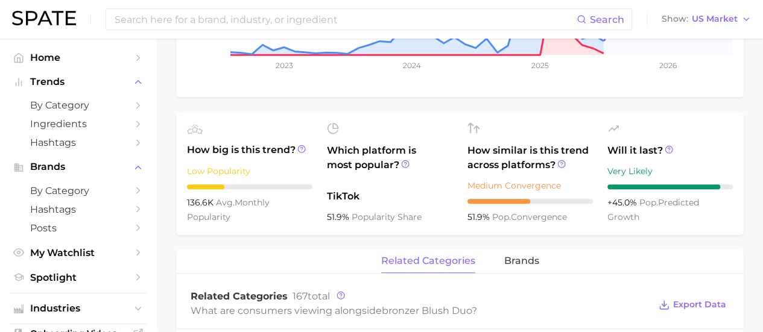
scroll to position [422, 0]
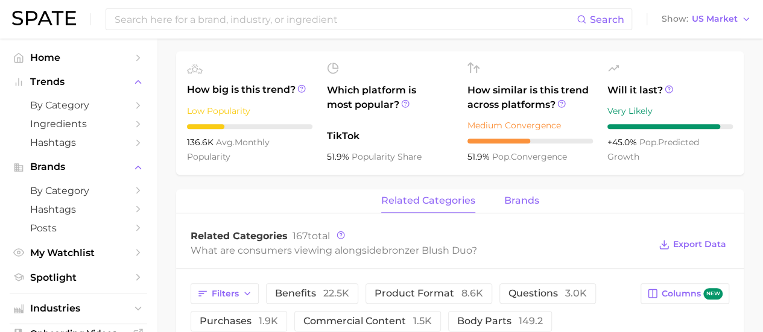
click at [529, 200] on span "brands" at bounding box center [521, 200] width 35 height 11
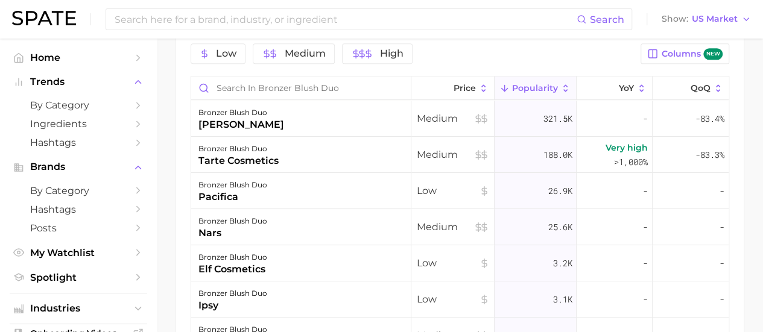
scroll to position [663, 0]
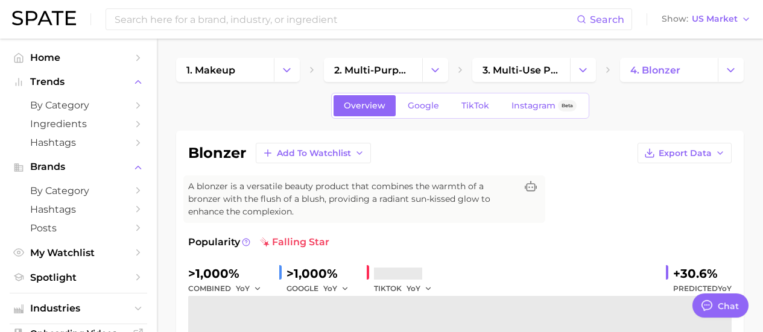
type textarea "x"
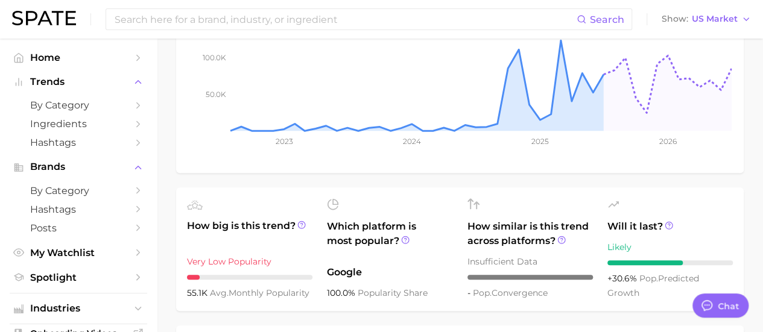
scroll to position [543, 0]
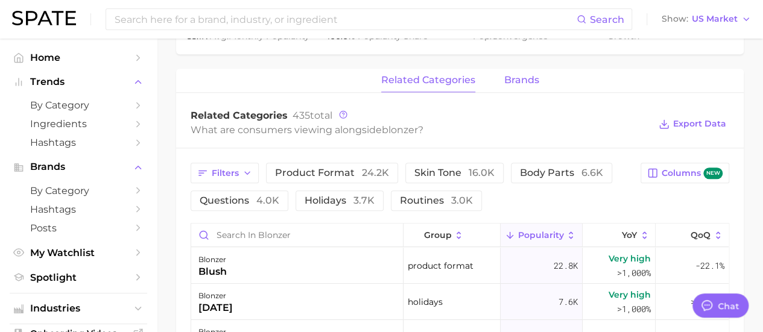
click at [514, 80] on span "brands" at bounding box center [521, 80] width 35 height 11
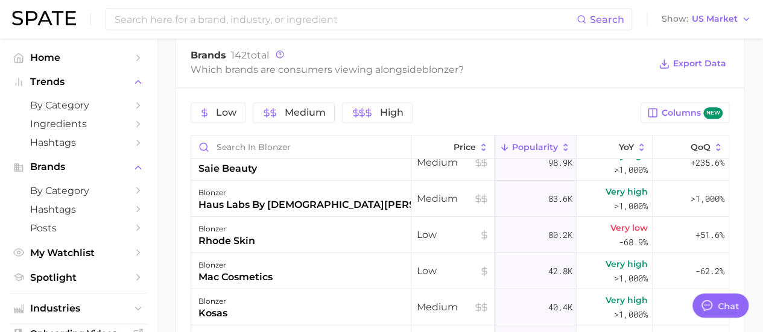
scroll to position [0, 0]
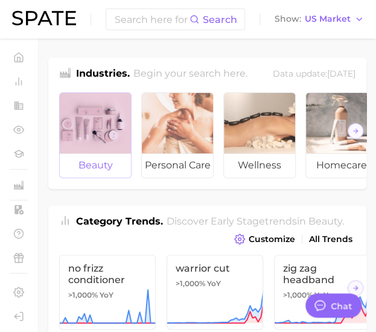
click at [110, 153] on div at bounding box center [95, 123] width 71 height 60
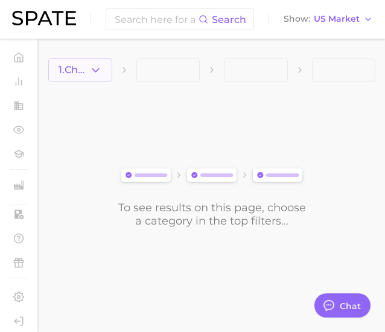
click at [81, 78] on button "1. Choose Category" at bounding box center [80, 70] width 64 height 24
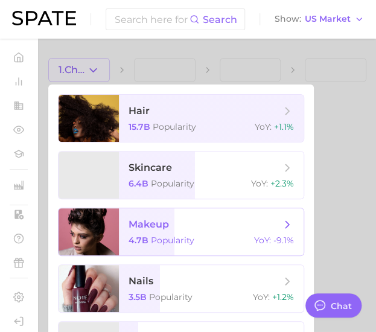
click at [133, 235] on span "makeup 4.7b Popularity YoY : -9.1%" at bounding box center [211, 231] width 185 height 47
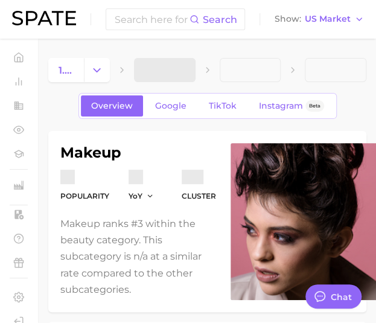
click at [161, 66] on span at bounding box center [165, 70] width 62 height 24
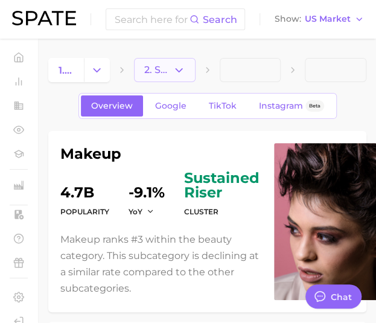
click at [177, 68] on icon "button" at bounding box center [179, 70] width 13 height 13
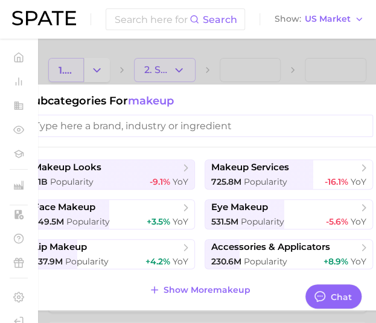
click at [78, 62] on div at bounding box center [188, 161] width 376 height 323
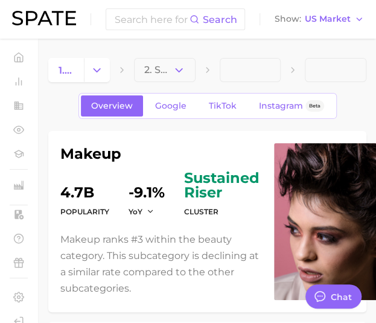
click at [92, 64] on icon "Change Category" at bounding box center [96, 70] width 13 height 13
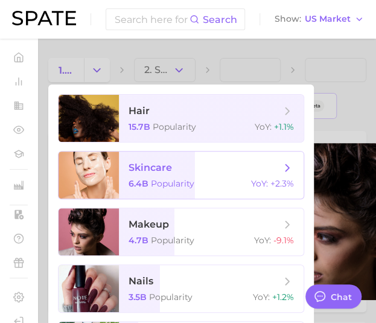
click at [158, 166] on span "skincare" at bounding box center [149, 167] width 43 height 11
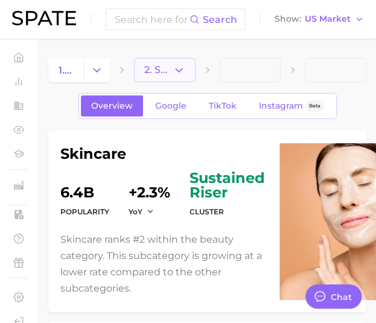
click at [175, 65] on icon "button" at bounding box center [179, 70] width 13 height 13
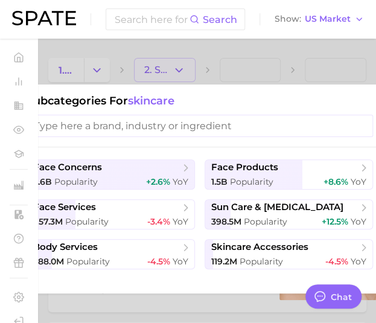
type textarea "x"
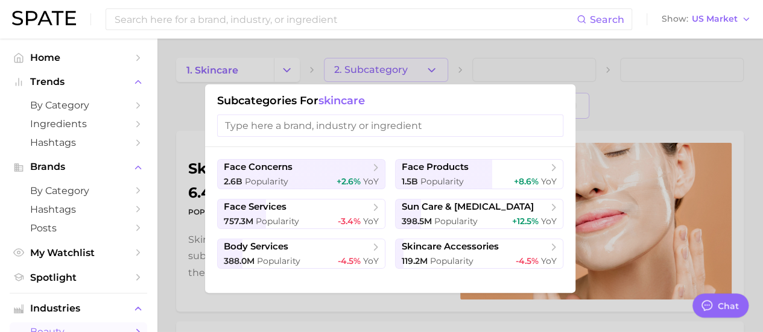
click at [384, 106] on div at bounding box center [381, 166] width 763 height 332
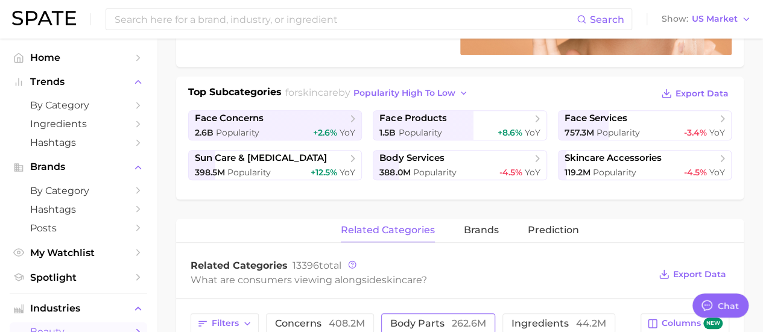
scroll to position [241, 0]
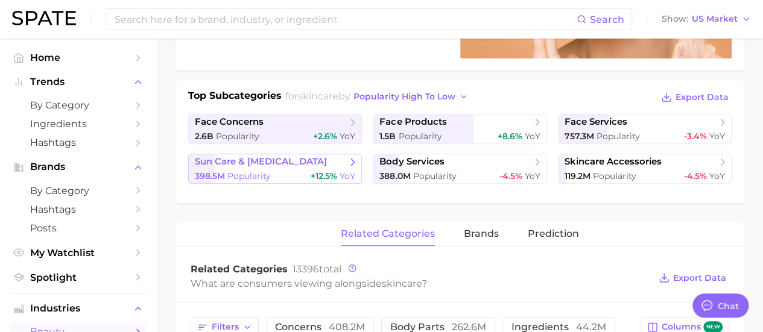
click at [263, 177] on span "Popularity" at bounding box center [248, 176] width 43 height 11
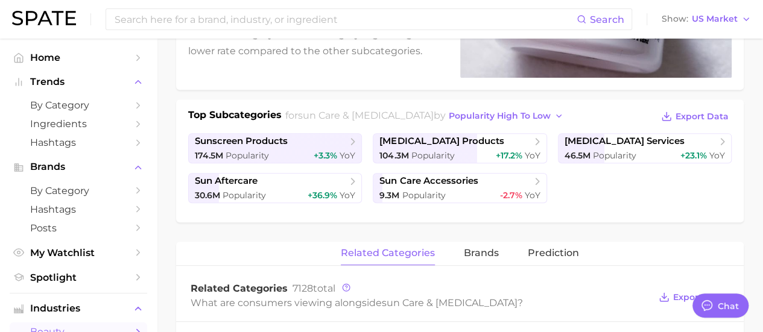
scroll to position [241, 0]
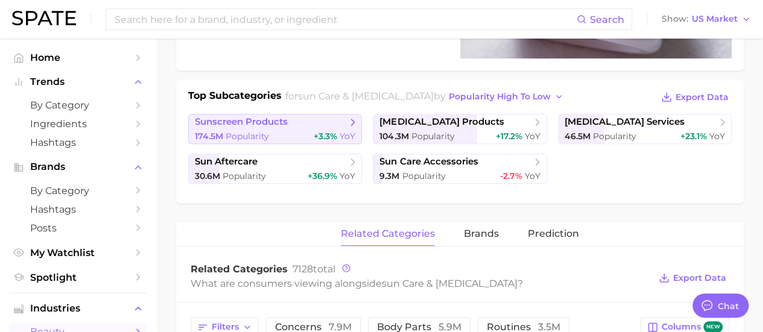
click at [317, 131] on span "+3.3% YoY" at bounding box center [335, 136] width 42 height 11
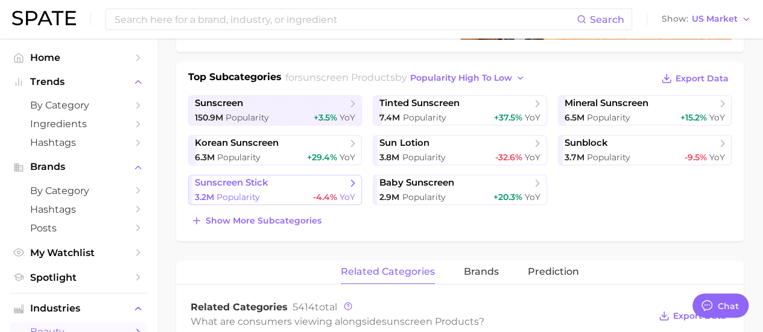
scroll to position [241, 0]
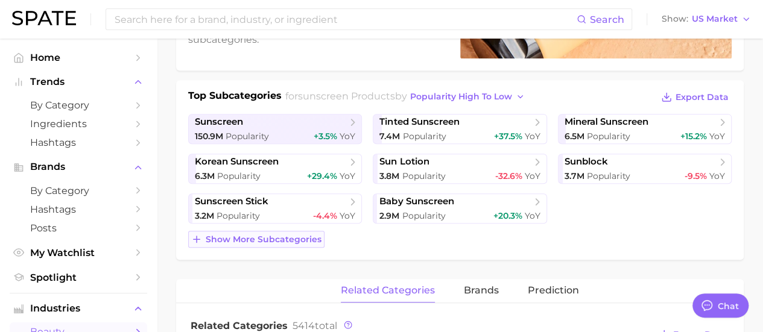
click at [291, 238] on span "Show more subcategories" at bounding box center [264, 240] width 116 height 10
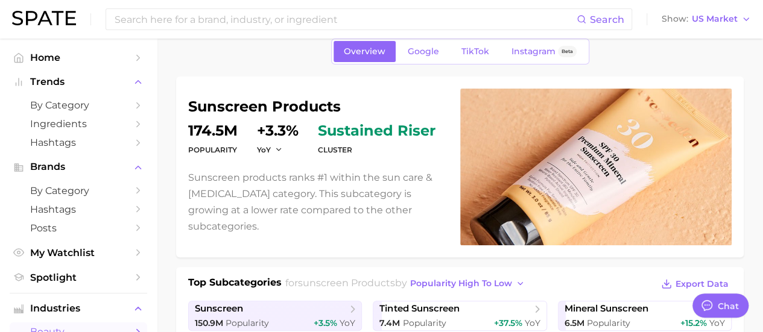
scroll to position [0, 0]
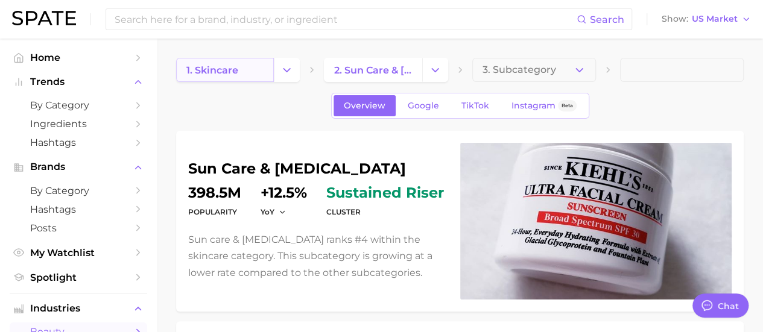
click at [267, 69] on link "1. skincare" at bounding box center [225, 70] width 98 height 24
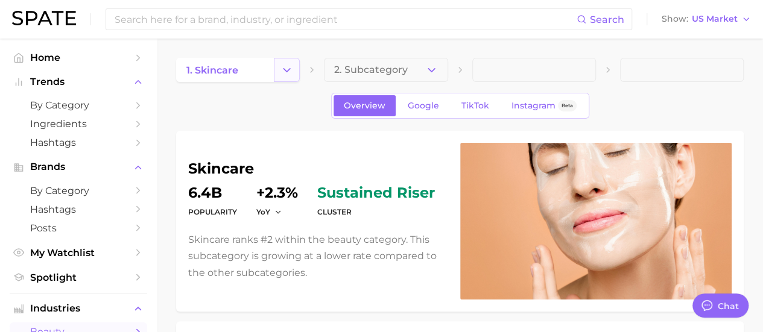
click at [280, 62] on button "Change Category" at bounding box center [287, 70] width 26 height 24
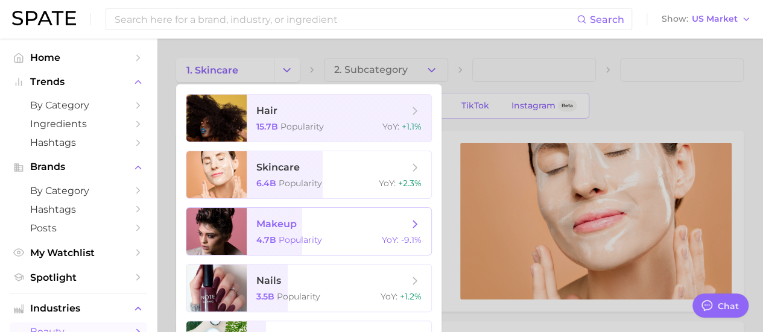
click at [288, 226] on span "makeup" at bounding box center [276, 223] width 40 height 11
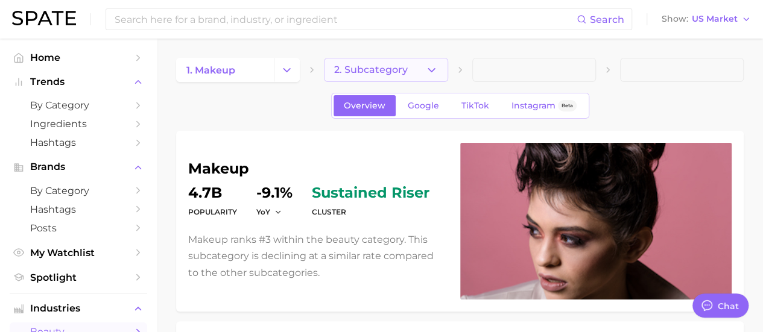
click at [367, 66] on span "2. Subcategory" at bounding box center [371, 70] width 74 height 11
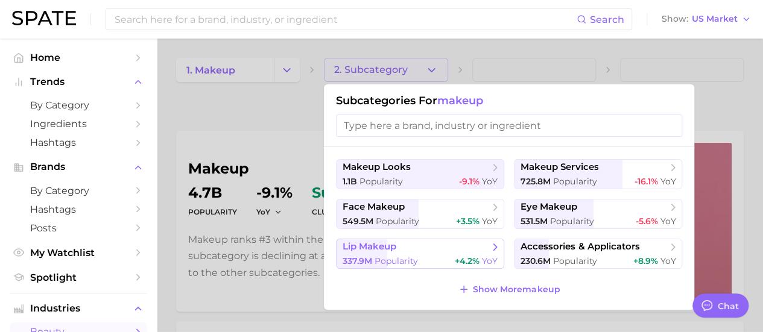
click at [384, 261] on span "Popularity" at bounding box center [396, 261] width 43 height 11
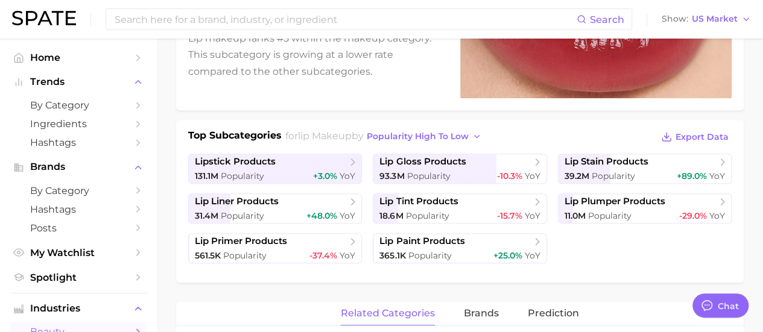
scroll to position [241, 0]
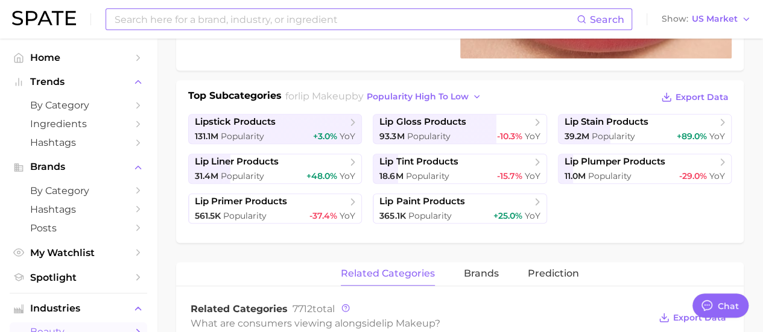
click at [349, 25] on input at bounding box center [344, 19] width 463 height 21
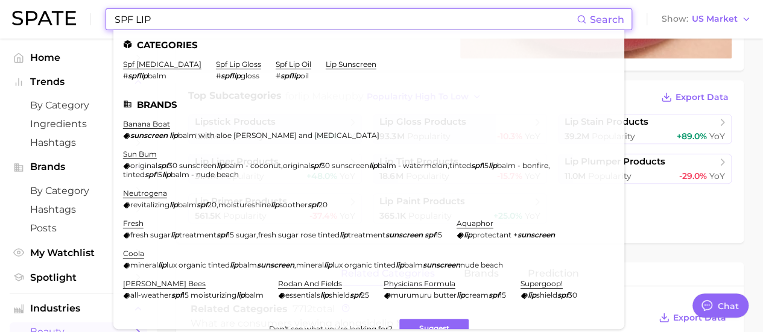
type input "SPF LIP"
drag, startPoint x: 154, startPoint y: 71, endPoint x: 150, endPoint y: 63, distance: 8.6
drag, startPoint x: 150, startPoint y: 63, endPoint x: 387, endPoint y: 36, distance: 238.6
click at [384, 36] on ul "Categories spf lip balm # spflip balm spf lip gloss # spflip gloss spf lip oil …" at bounding box center [368, 179] width 511 height 299
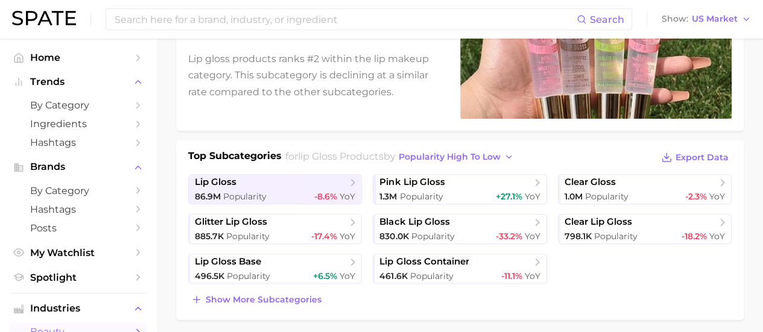
scroll to position [181, 0]
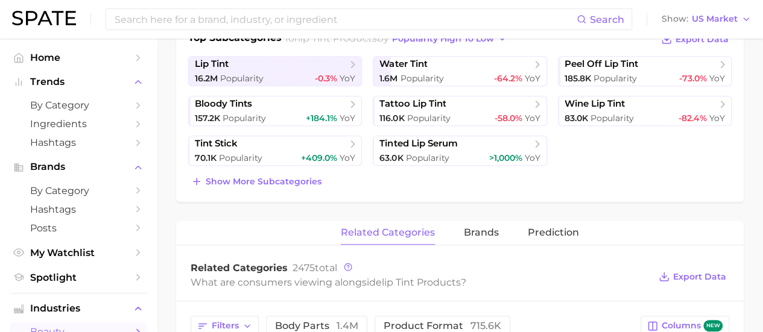
scroll to position [302, 0]
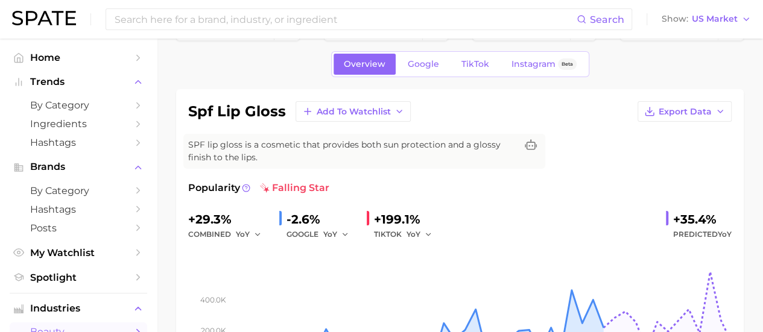
scroll to position [60, 0]
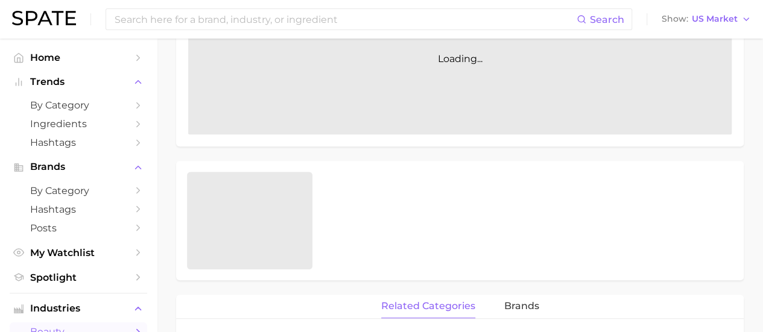
scroll to position [241, 0]
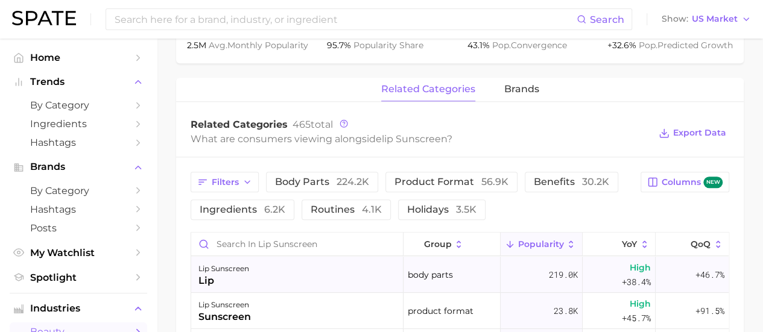
scroll to position [422, 0]
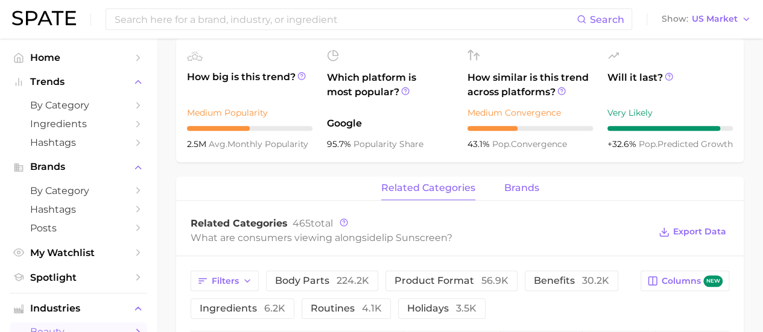
click at [512, 185] on span "brands" at bounding box center [521, 188] width 35 height 11
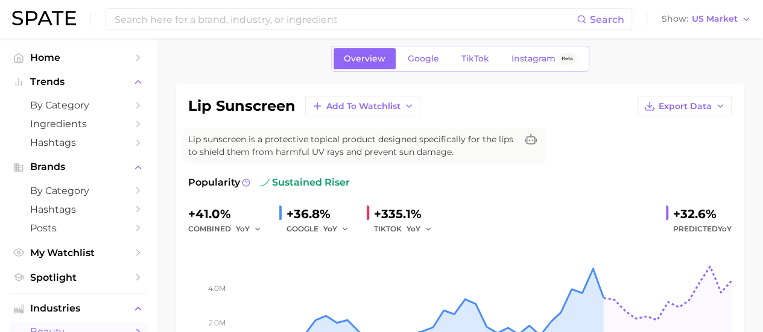
scroll to position [121, 0]
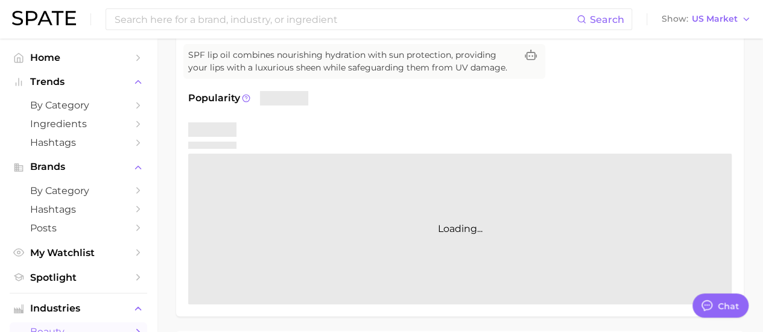
type textarea "x"
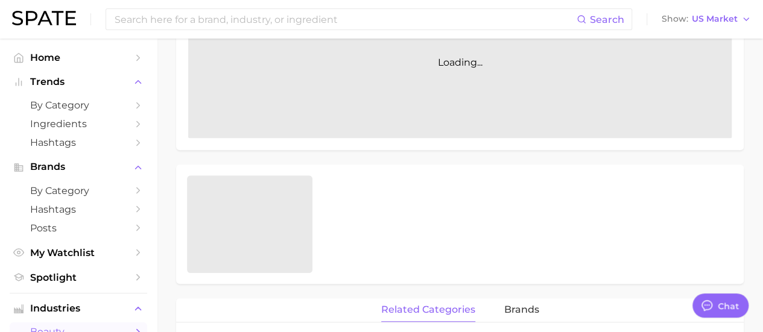
scroll to position [302, 0]
